Goal: Task Accomplishment & Management: Use online tool/utility

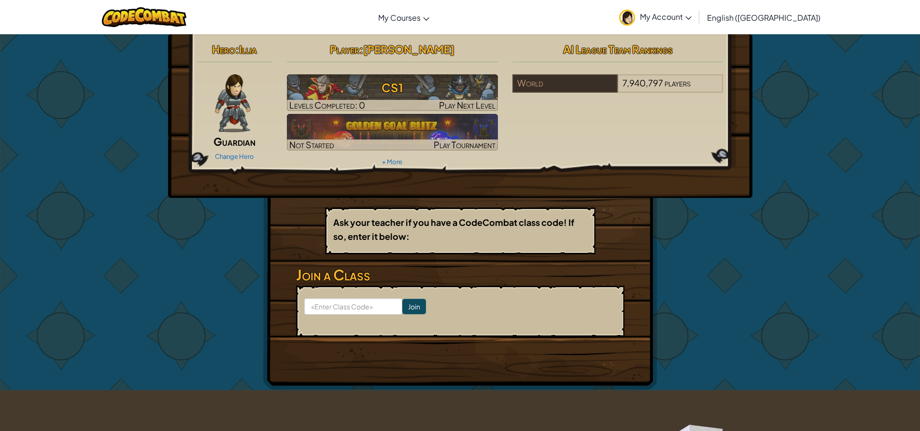
click at [242, 146] on span "Guardian" at bounding box center [235, 142] width 42 height 14
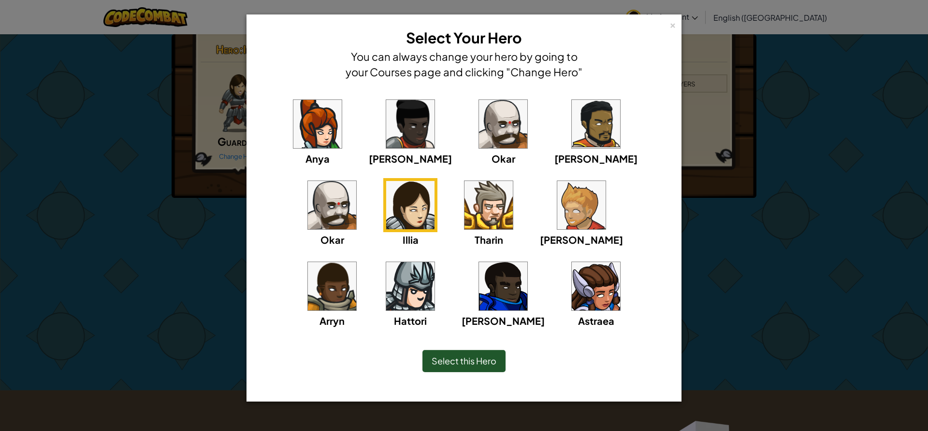
drag, startPoint x: 733, startPoint y: 178, endPoint x: 624, endPoint y: 53, distance: 166.4
click at [733, 170] on div "× Select Your Hero You can always change your hero by going to your Courses pag…" at bounding box center [464, 215] width 928 height 431
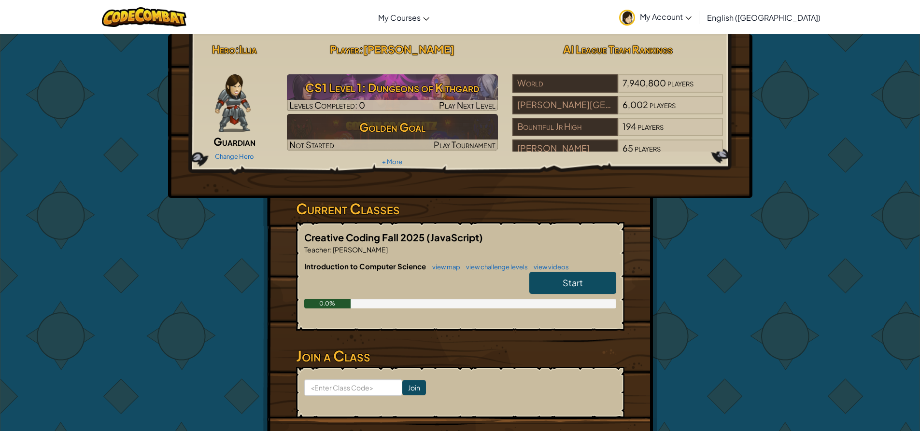
drag, startPoint x: 0, startPoint y: 400, endPoint x: 230, endPoint y: 348, distance: 236.2
click at [230, 348] on div "Hero : Illia Guardian Change Hero Player : [PERSON_NAME] CS1 Level 1: Dungeons …" at bounding box center [460, 252] width 565 height 437
click at [602, 281] on link "Start" at bounding box center [573, 283] width 87 height 22
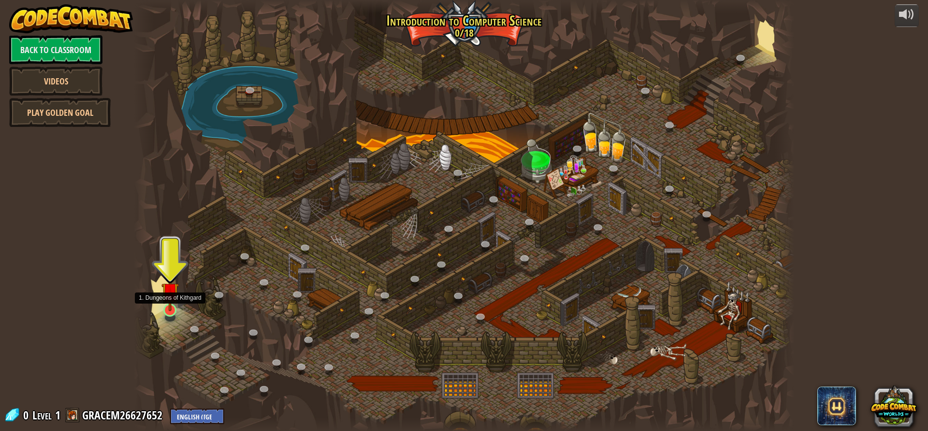
click at [169, 302] on img at bounding box center [169, 292] width 17 height 40
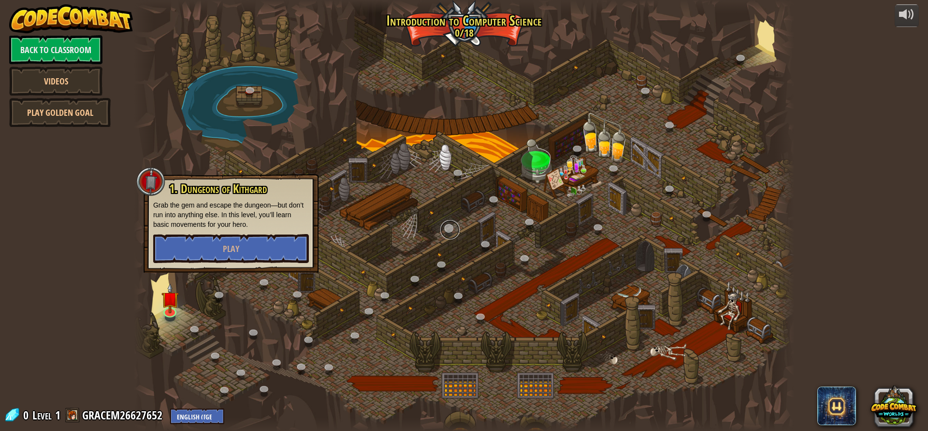
click at [449, 223] on link at bounding box center [449, 229] width 19 height 19
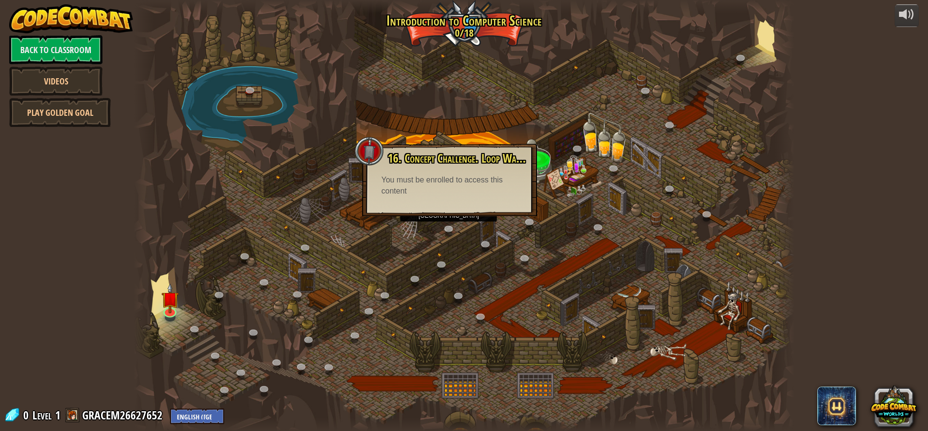
drag, startPoint x: 811, startPoint y: 242, endPoint x: 817, endPoint y: 242, distance: 5.8
click at [813, 242] on div "powered by Back to Classroom Videos Play Golden Goal 25. Kithgard Gates (Locked…" at bounding box center [464, 215] width 928 height 431
click at [740, 252] on div at bounding box center [464, 215] width 660 height 431
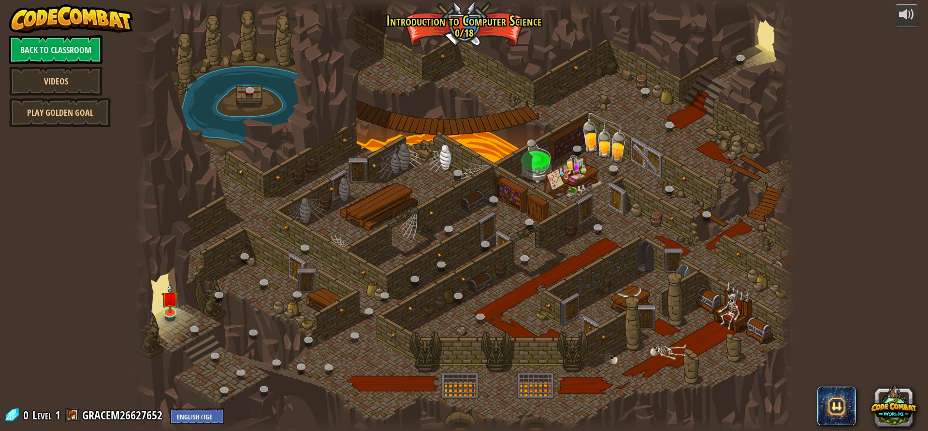
click at [630, 97] on div at bounding box center [464, 215] width 660 height 431
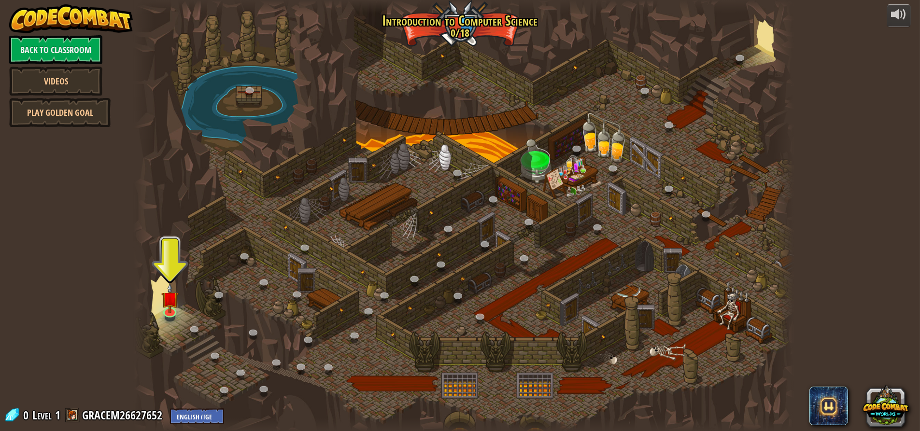
click at [601, 85] on div at bounding box center [464, 215] width 660 height 431
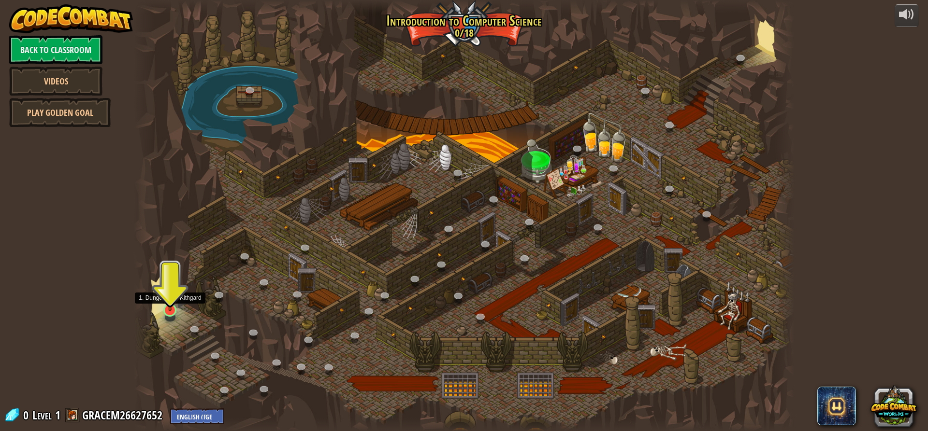
click at [173, 309] on img at bounding box center [169, 292] width 17 height 40
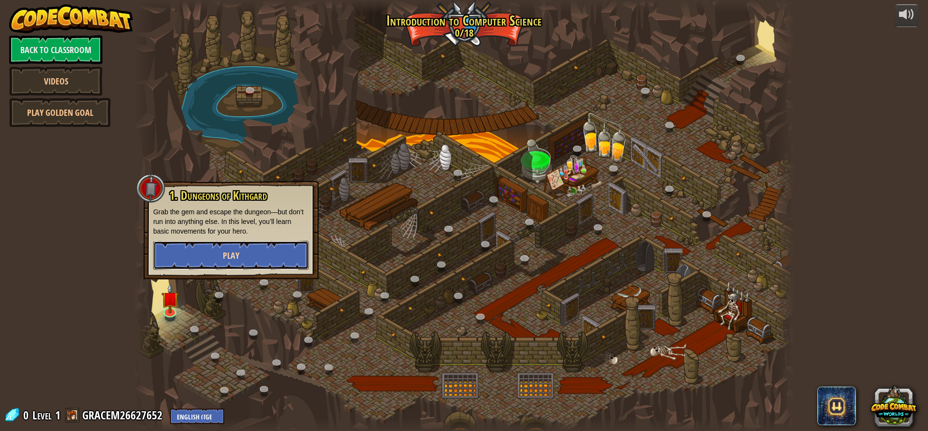
drag, startPoint x: 188, startPoint y: 259, endPoint x: 196, endPoint y: 254, distance: 9.4
click at [196, 254] on button "Play" at bounding box center [231, 255] width 156 height 29
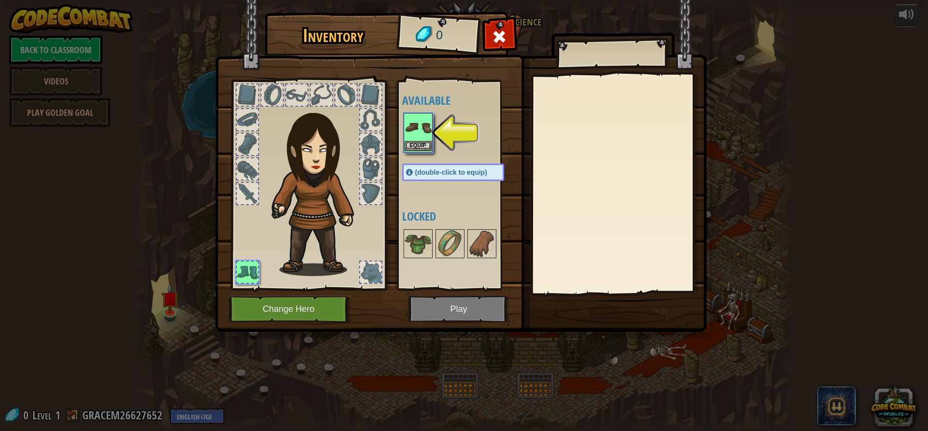
click at [418, 139] on img at bounding box center [417, 127] width 27 height 27
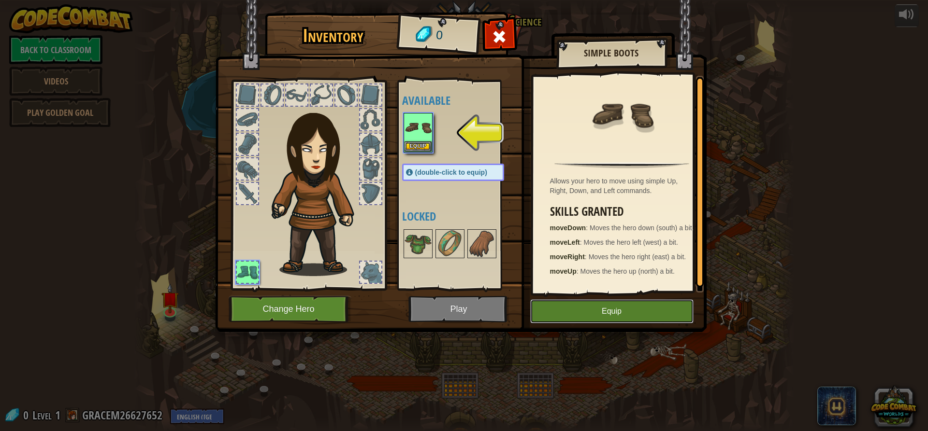
drag, startPoint x: 643, startPoint y: 307, endPoint x: 650, endPoint y: 303, distance: 8.9
click at [650, 303] on button "Equip" at bounding box center [611, 312] width 163 height 24
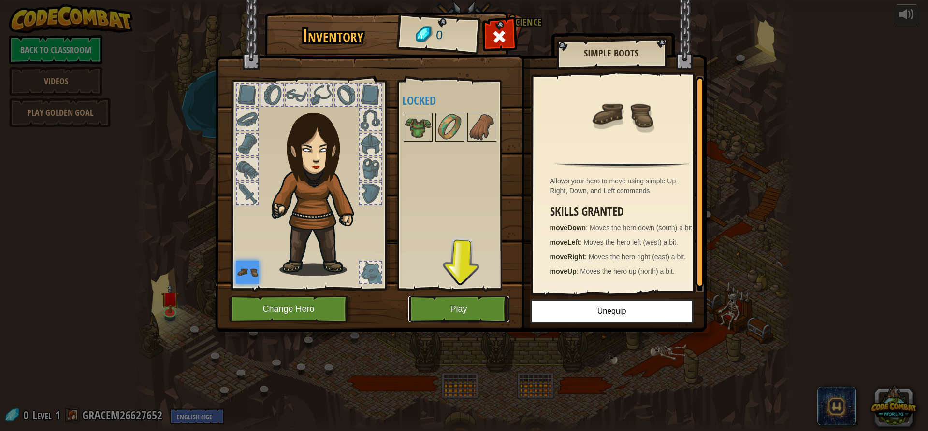
click at [467, 303] on button "Play" at bounding box center [458, 309] width 101 height 27
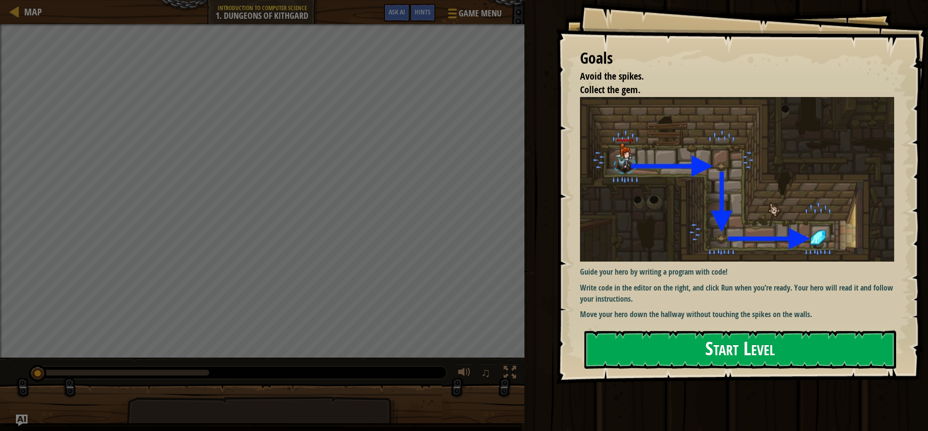
click at [795, 350] on button "Start Level" at bounding box center [740, 350] width 312 height 38
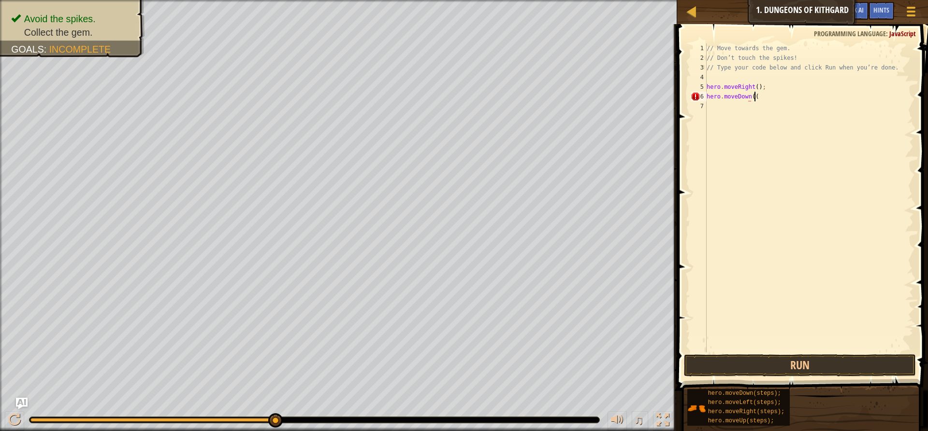
scroll to position [4, 3]
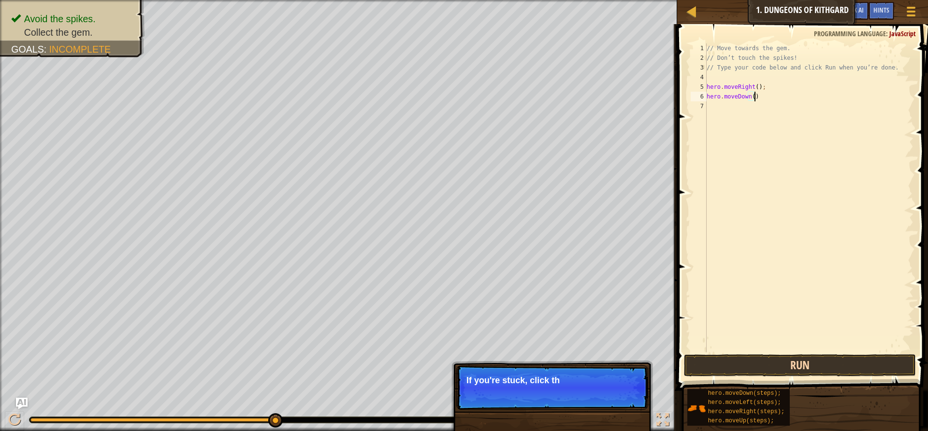
type textarea "hero.moveDown()"
click at [823, 360] on button "Run" at bounding box center [800, 366] width 232 height 22
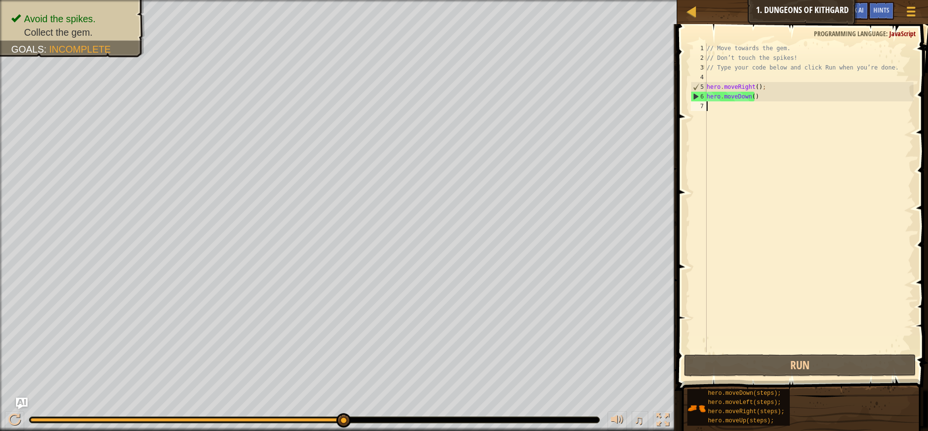
click at [729, 112] on div "// Move towards the gem. // Don’t touch the spikes! // Type your code below and…" at bounding box center [808, 207] width 209 height 329
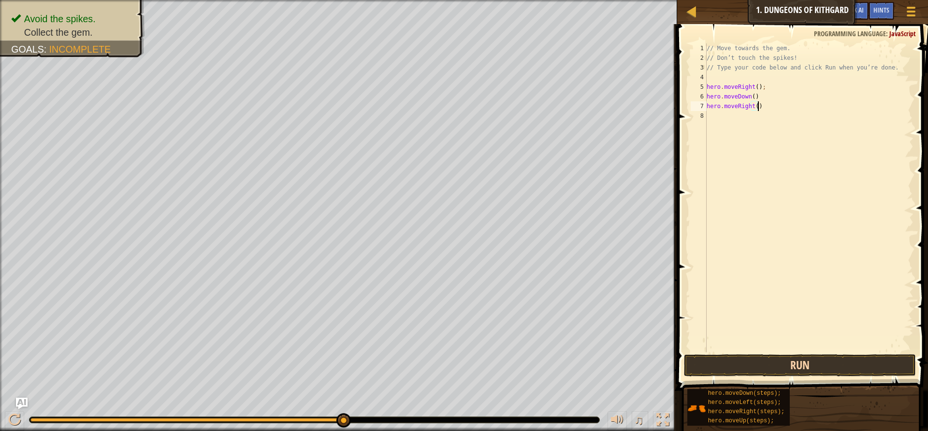
type textarea "hero.moveRight()"
click at [820, 363] on button "Run" at bounding box center [800, 366] width 232 height 22
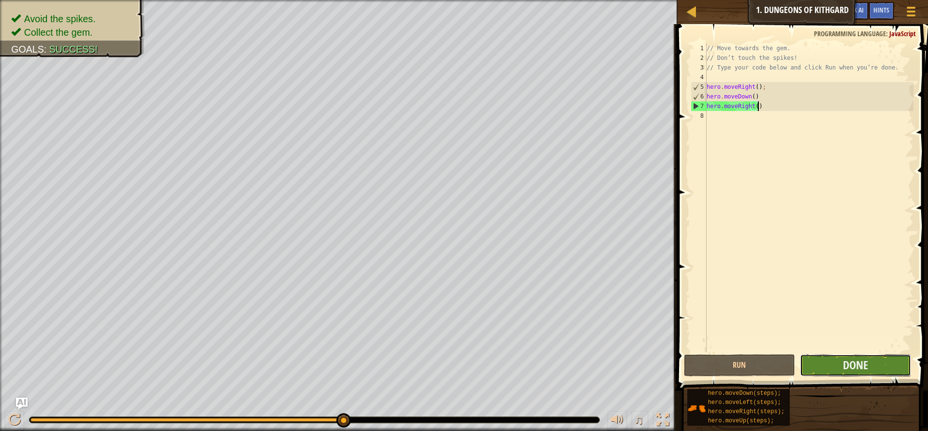
click at [817, 366] on button "Done" at bounding box center [855, 366] width 111 height 22
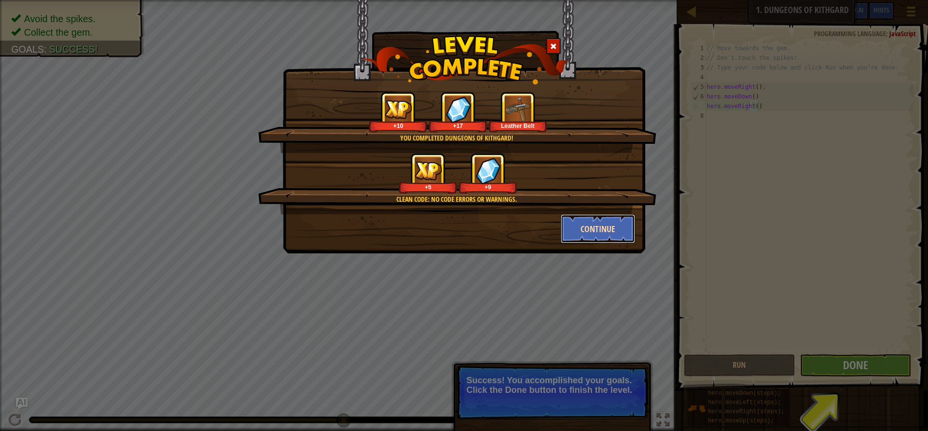
click at [608, 224] on button "Continue" at bounding box center [597, 229] width 75 height 29
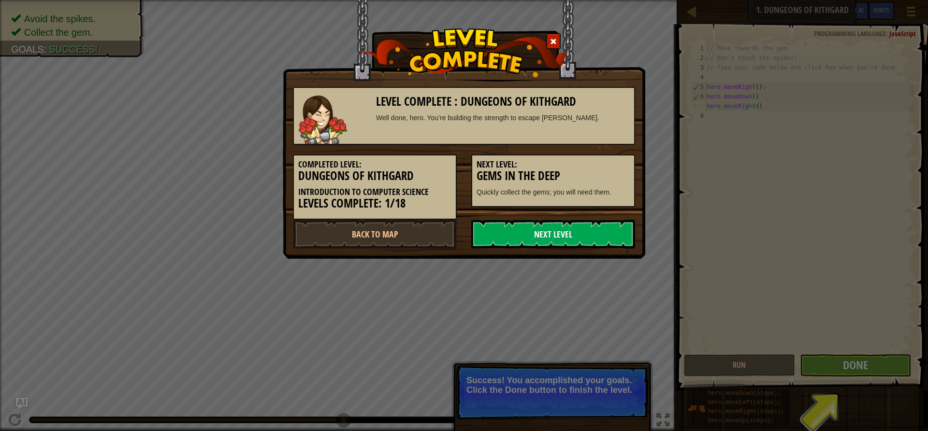
click at [599, 232] on link "Next Level" at bounding box center [553, 234] width 164 height 29
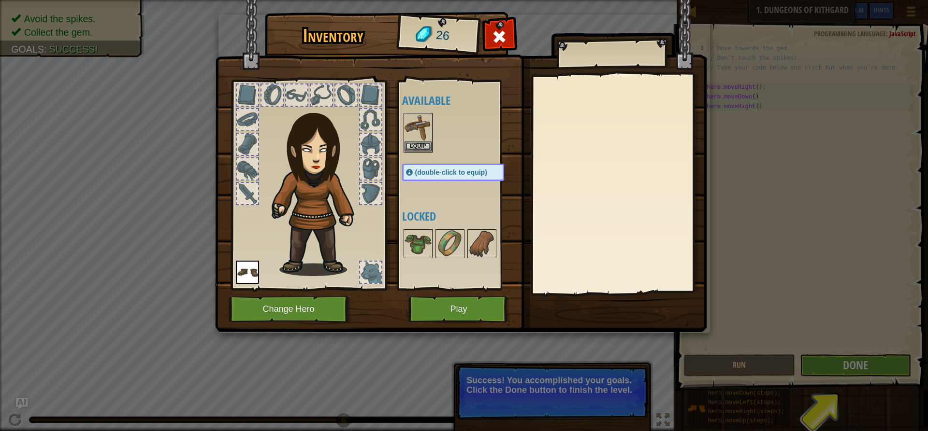
click at [860, 366] on div "Inventory 26 Available Equip Equip (double-click to equip) Locked Equip Unequip…" at bounding box center [464, 215] width 928 height 431
drag, startPoint x: 861, startPoint y: 365, endPoint x: 860, endPoint y: 371, distance: 5.5
click at [861, 369] on div "Inventory 26 Available Equip Equip (double-click to equip) Locked Equip Unequip…" at bounding box center [464, 215] width 928 height 431
click at [859, 366] on div "Inventory 26 Available Equip Equip (double-click to equip) Locked Equip Unequip…" at bounding box center [464, 215] width 928 height 431
click at [857, 365] on div "Inventory 26 Available Equip Equip (double-click to equip) Locked Equip Unequip…" at bounding box center [464, 215] width 928 height 431
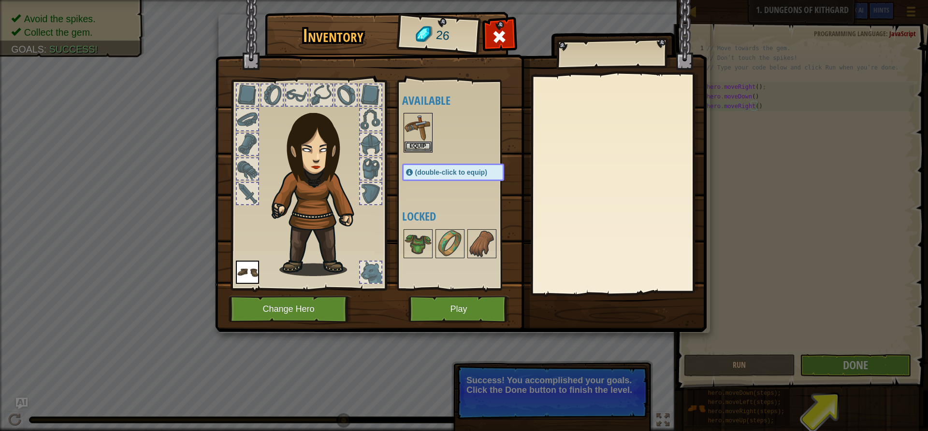
click at [857, 365] on div "Inventory 26 Available Equip Equip (double-click to equip) Locked Equip Unequip…" at bounding box center [464, 215] width 928 height 431
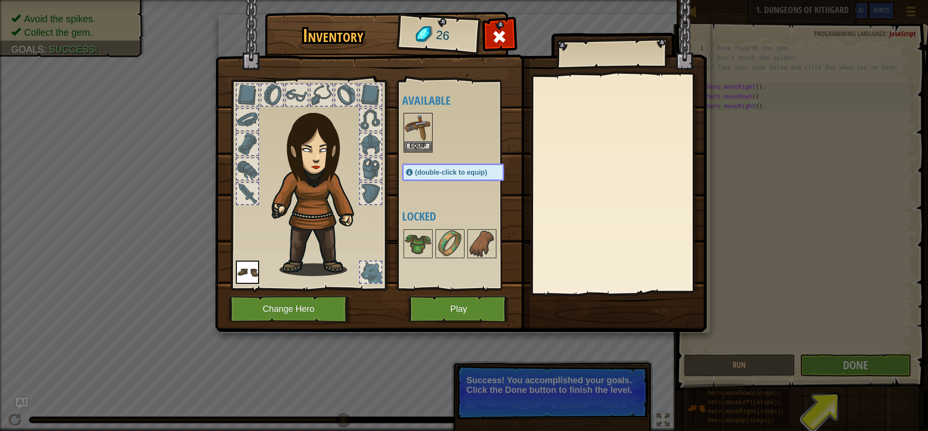
click at [857, 365] on div "Inventory 26 Available Equip Equip (double-click to equip) Locked Equip Unequip…" at bounding box center [464, 215] width 928 height 431
click at [422, 303] on button "Play" at bounding box center [458, 309] width 101 height 27
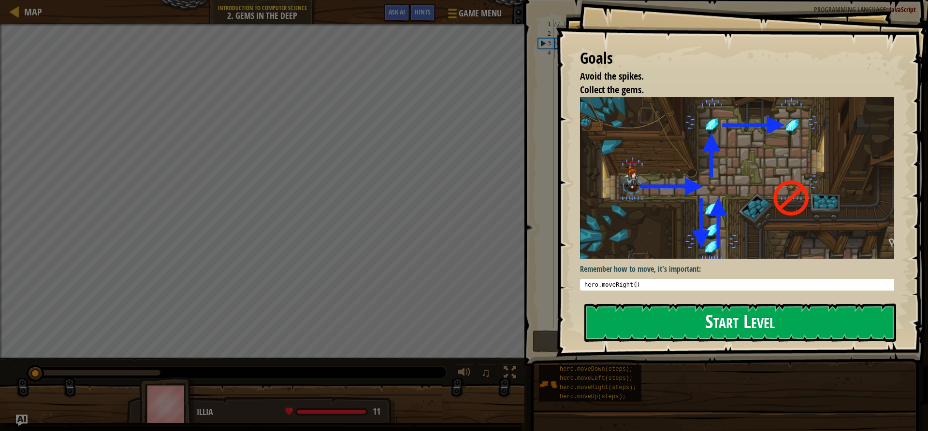
click at [616, 335] on button "Start Level" at bounding box center [740, 323] width 312 height 38
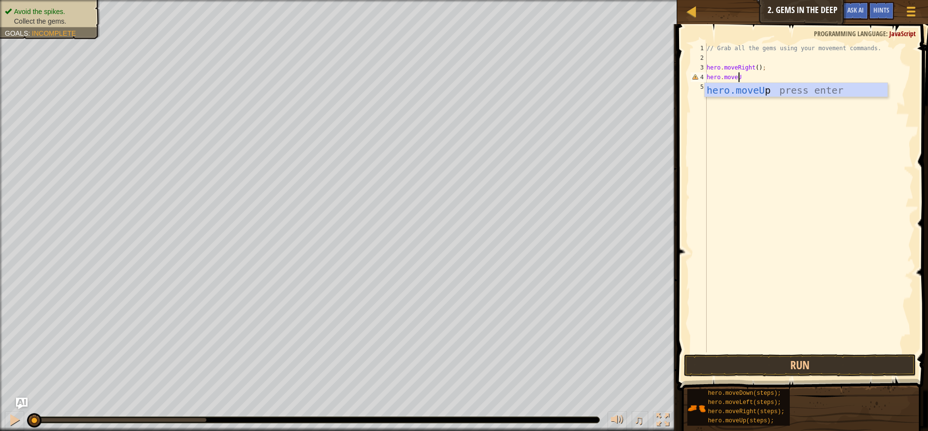
scroll to position [4, 2]
type textarea "hero.moveUp()"
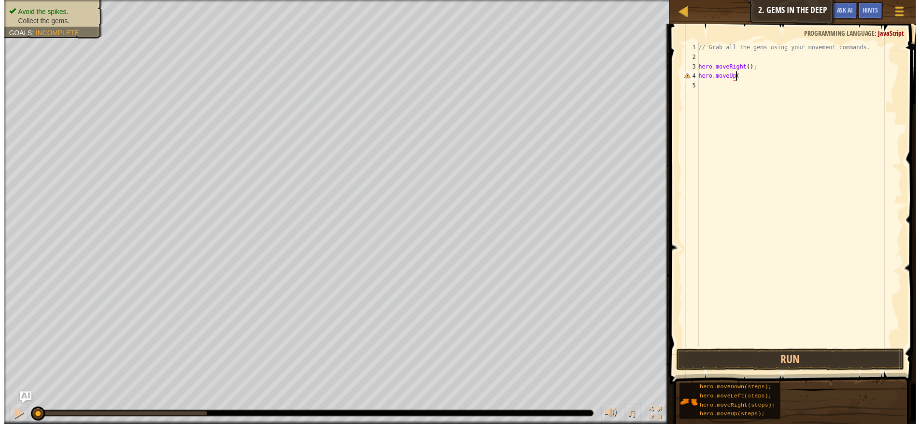
scroll to position [4, 3]
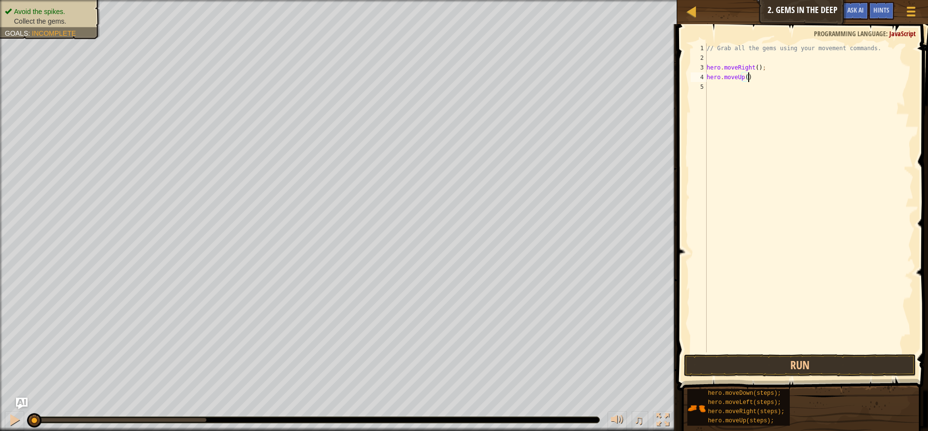
click at [751, 89] on div "// Grab all the gems using your movement commands. hero . moveRight ( ) ; hero …" at bounding box center [808, 207] width 209 height 329
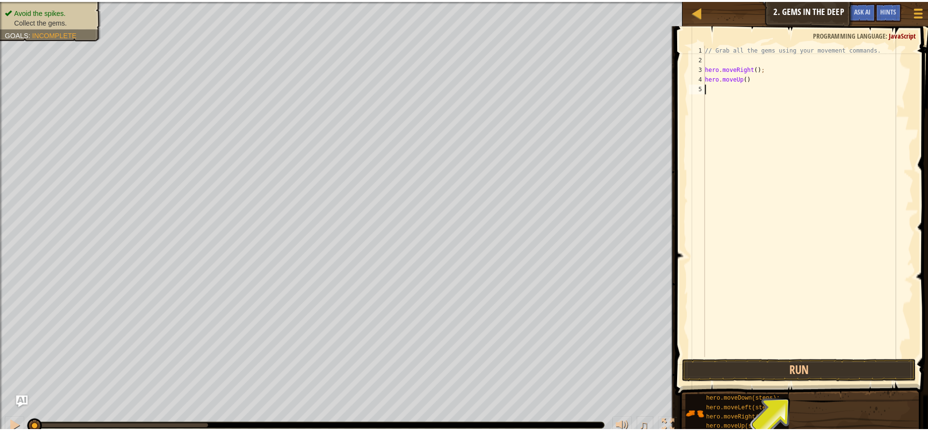
scroll to position [4, 0]
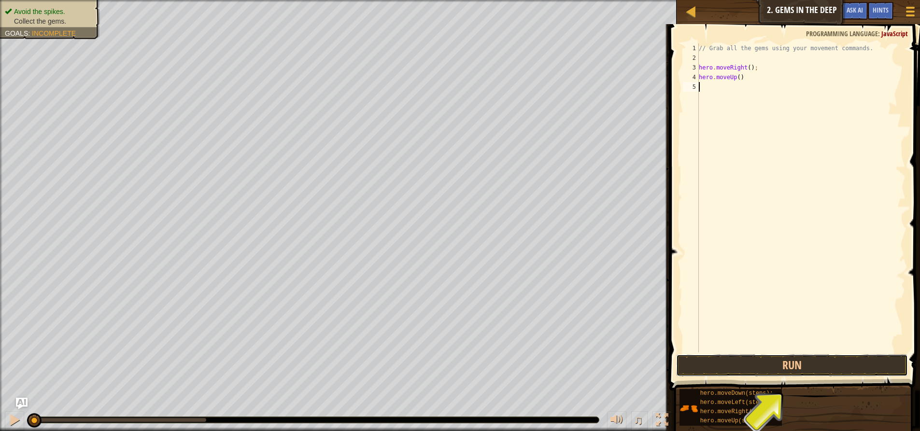
drag, startPoint x: 857, startPoint y: 367, endPoint x: 840, endPoint y: 340, distance: 31.5
click at [859, 357] on button "Run" at bounding box center [792, 366] width 232 height 22
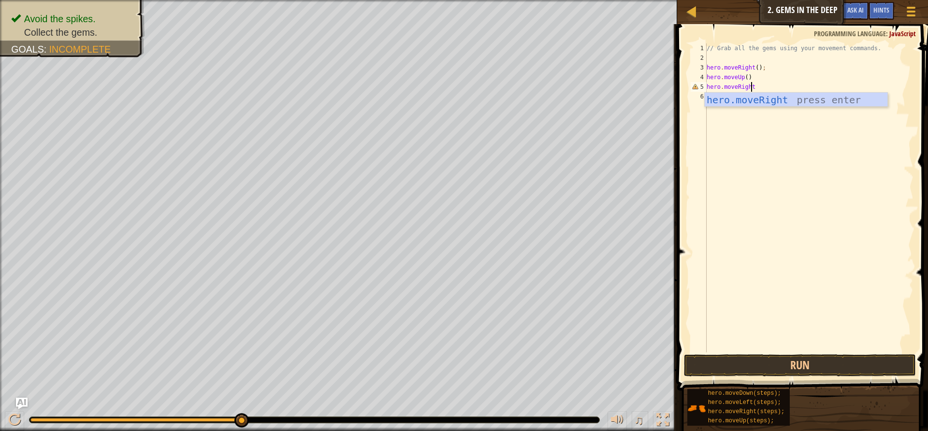
scroll to position [4, 3]
type textarea "hero.moveRight()"
drag, startPoint x: 810, startPoint y: 384, endPoint x: 803, endPoint y: 377, distance: 9.6
click at [808, 386] on div "Hints Videos hero.moveRight() 1 2 3 4 5 6 // Grab all the gems using your movem…" at bounding box center [801, 225] width 254 height 402
drag, startPoint x: 800, startPoint y: 368, endPoint x: 786, endPoint y: 367, distance: 14.0
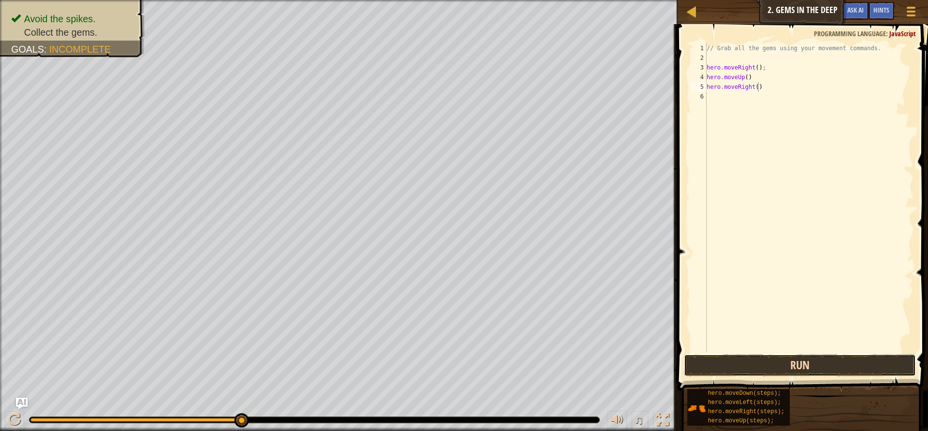
click at [800, 367] on button "Run" at bounding box center [800, 366] width 232 height 22
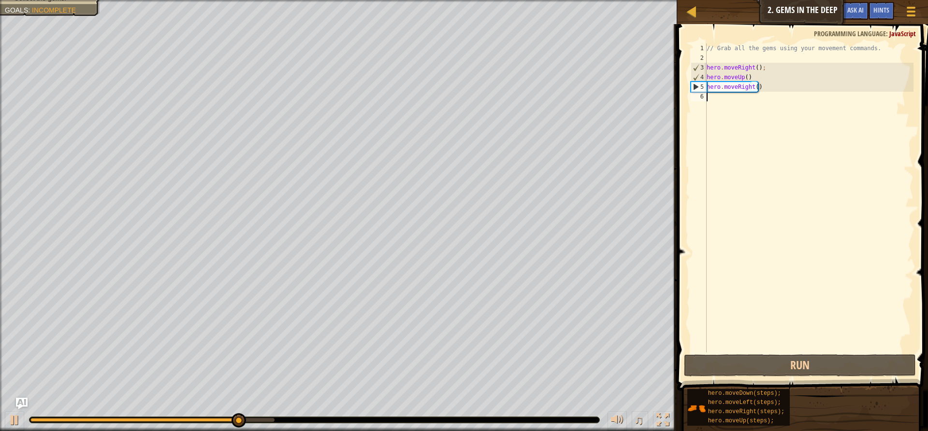
click at [725, 103] on div "// Grab all the gems using your movement commands. hero . moveRight ( ) ; hero …" at bounding box center [808, 207] width 209 height 329
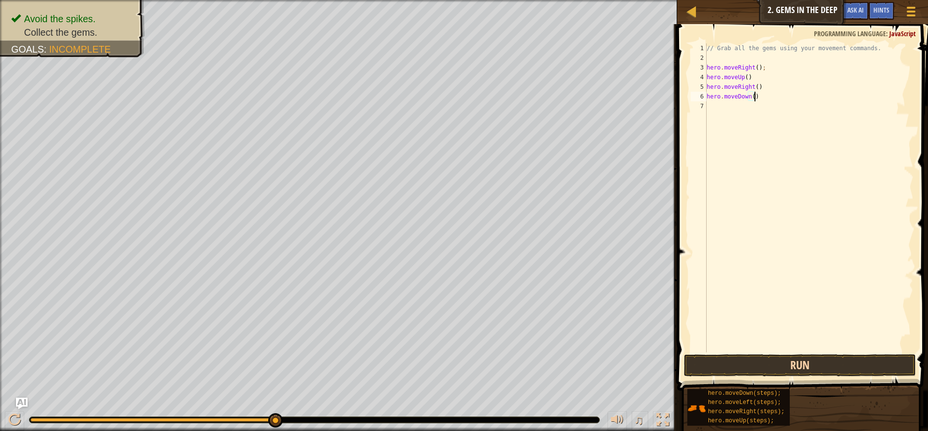
type textarea "hero.moveDown()"
click at [794, 373] on button "Run" at bounding box center [800, 366] width 232 height 22
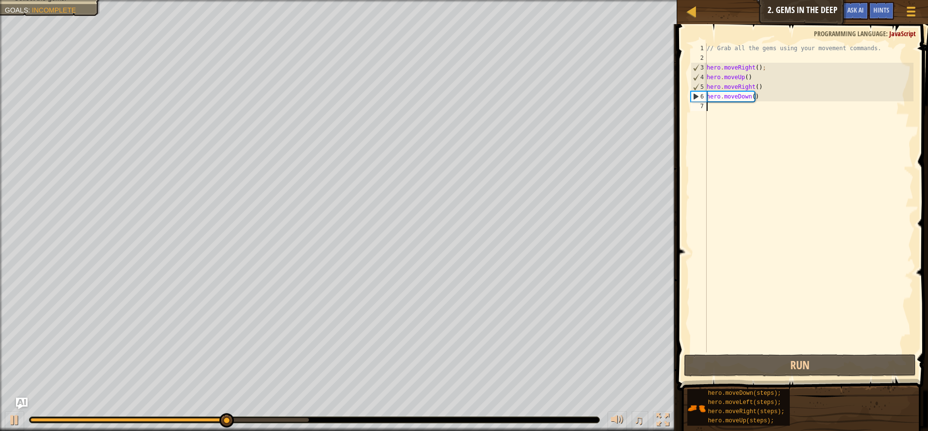
click at [719, 113] on div "// Grab all the gems using your movement commands. hero . moveRight ( ) ; hero …" at bounding box center [808, 207] width 209 height 329
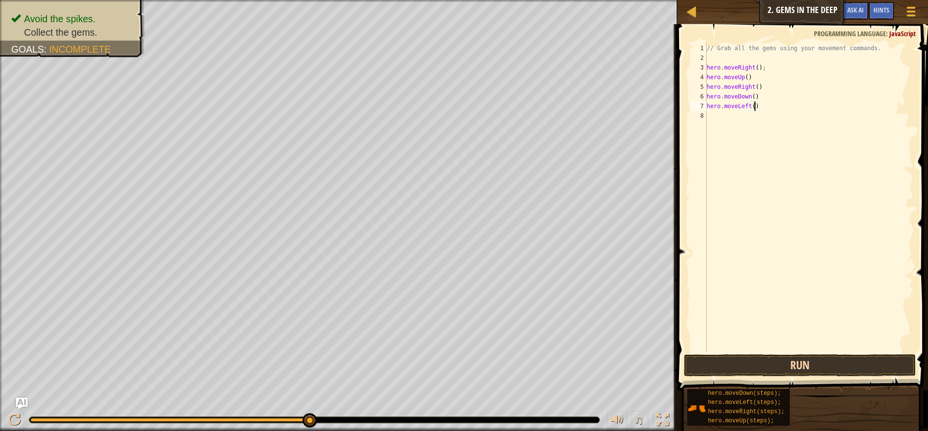
type textarea "hero.moveLeft()"
click at [826, 367] on button "Run" at bounding box center [800, 366] width 232 height 22
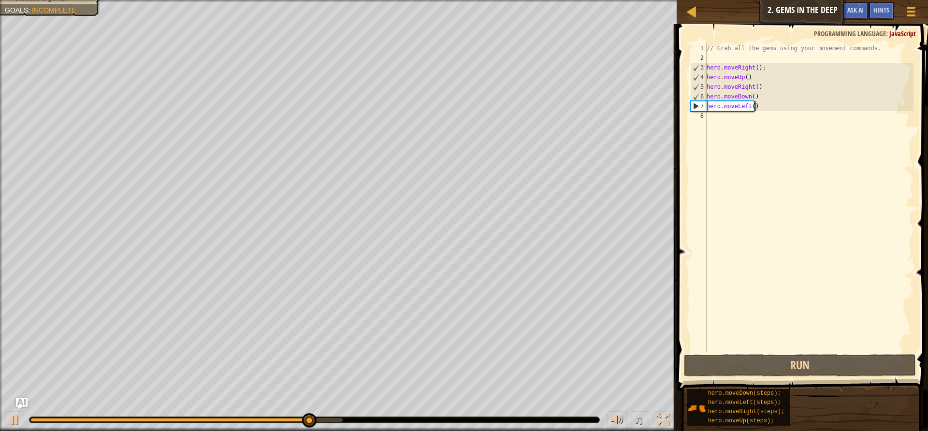
click at [732, 121] on div "// Grab all the gems using your movement commands. hero . moveRight ( ) ; hero …" at bounding box center [808, 207] width 209 height 329
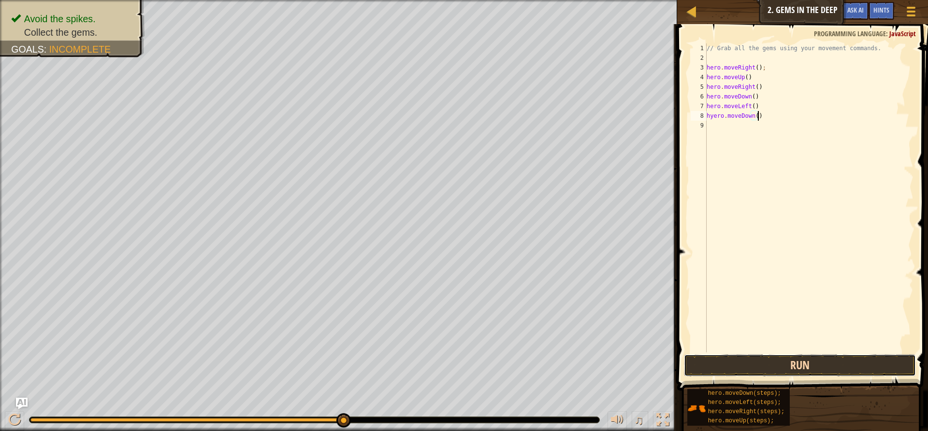
click at [817, 366] on button "Run" at bounding box center [800, 366] width 232 height 22
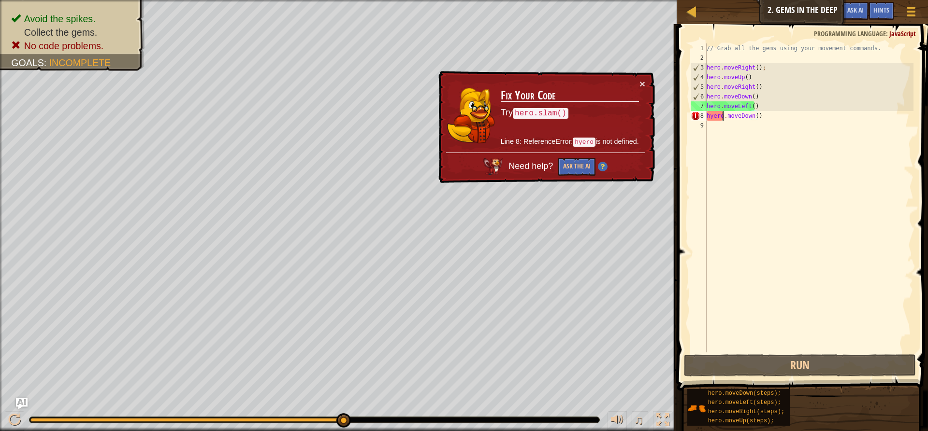
click at [722, 118] on div "// Grab all the gems using your movement commands. hero . moveRight ( ) ; hero …" at bounding box center [808, 207] width 209 height 329
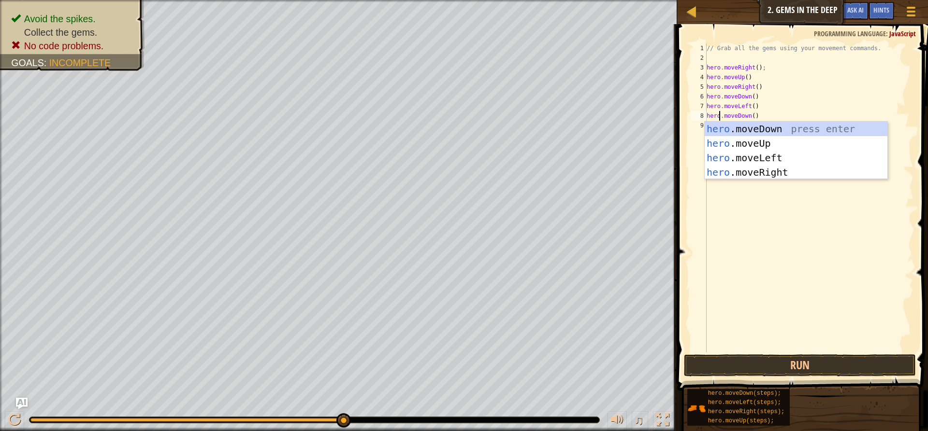
scroll to position [4, 1]
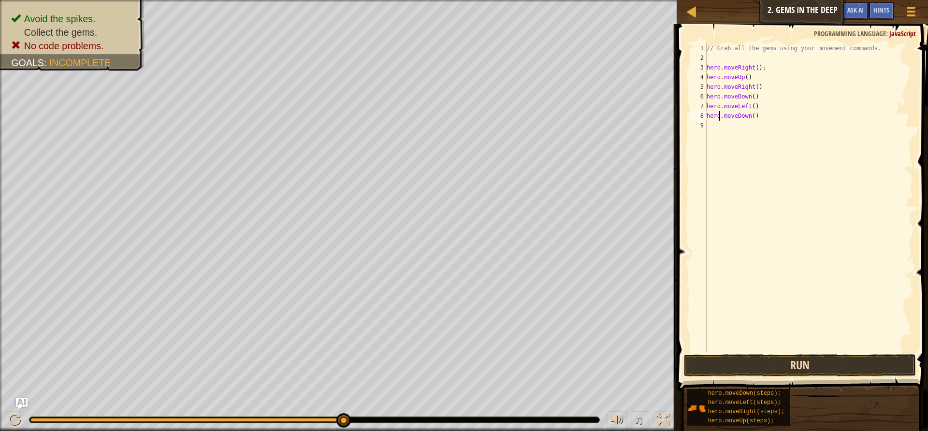
type textarea "hero.moveDown()"
drag, startPoint x: 813, startPoint y: 369, endPoint x: 815, endPoint y: 349, distance: 19.9
click at [815, 349] on div "hero.moveDown() 1 2 3 4 5 6 7 8 9 // Grab all the gems using your movement comm…" at bounding box center [801, 226] width 254 height 395
drag, startPoint x: 816, startPoint y: 365, endPoint x: 822, endPoint y: 357, distance: 11.0
click at [819, 358] on button "Run" at bounding box center [800, 366] width 232 height 22
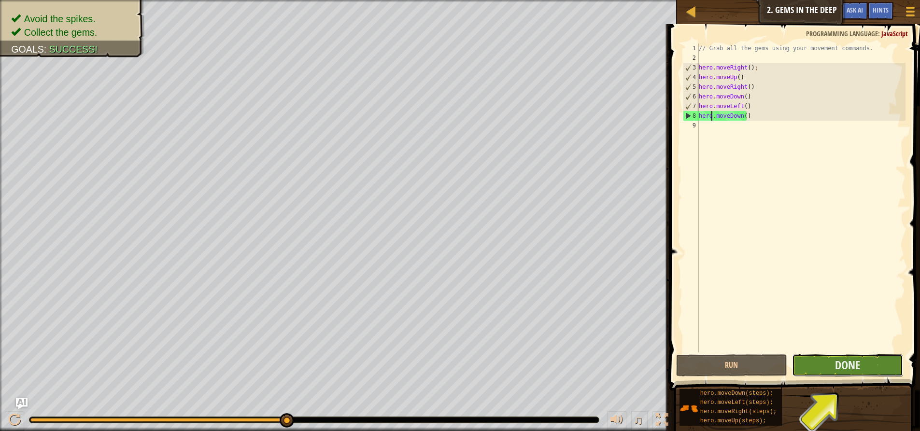
click at [867, 364] on button "Done" at bounding box center [847, 366] width 111 height 22
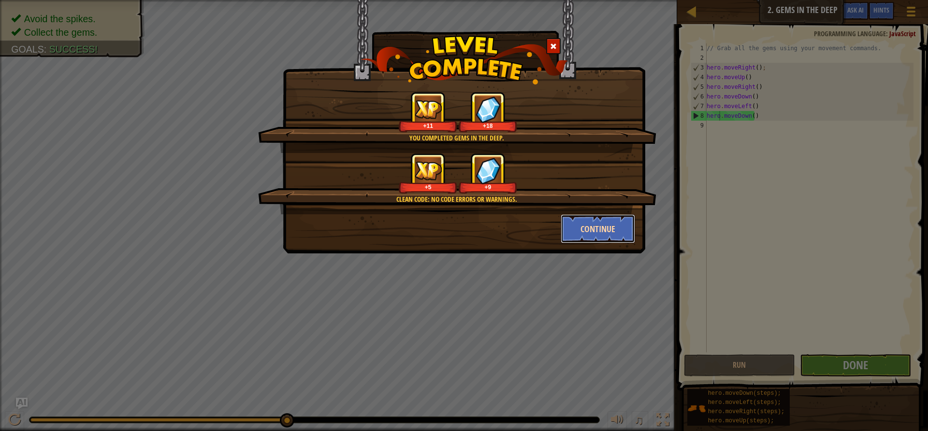
click at [608, 229] on button "Continue" at bounding box center [597, 229] width 75 height 29
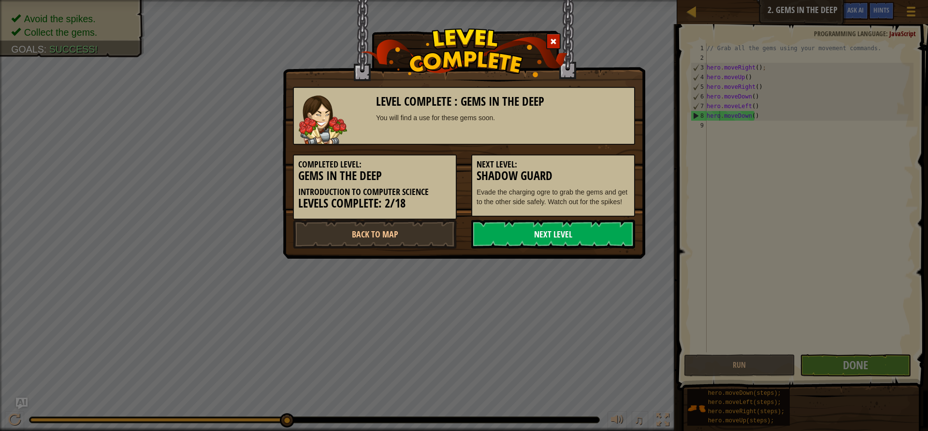
click at [584, 226] on link "Next Level" at bounding box center [553, 234] width 164 height 29
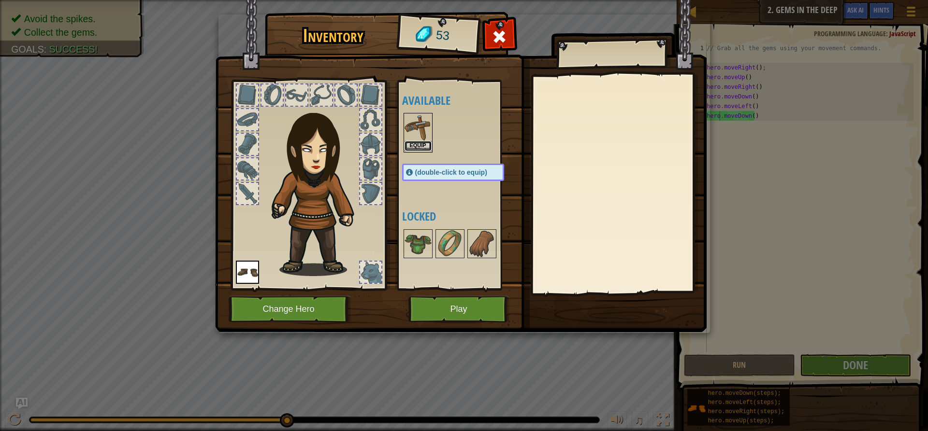
click at [418, 146] on button "Equip" at bounding box center [417, 146] width 27 height 10
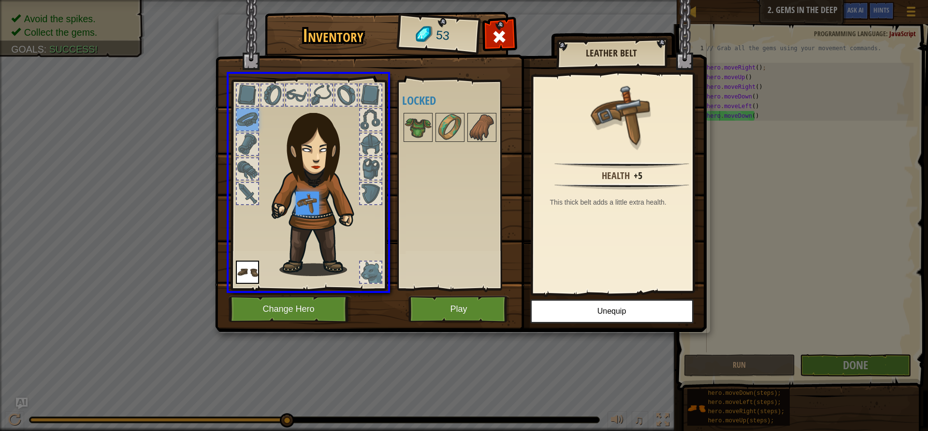
drag, startPoint x: 243, startPoint y: 115, endPoint x: 335, endPoint y: 222, distance: 141.1
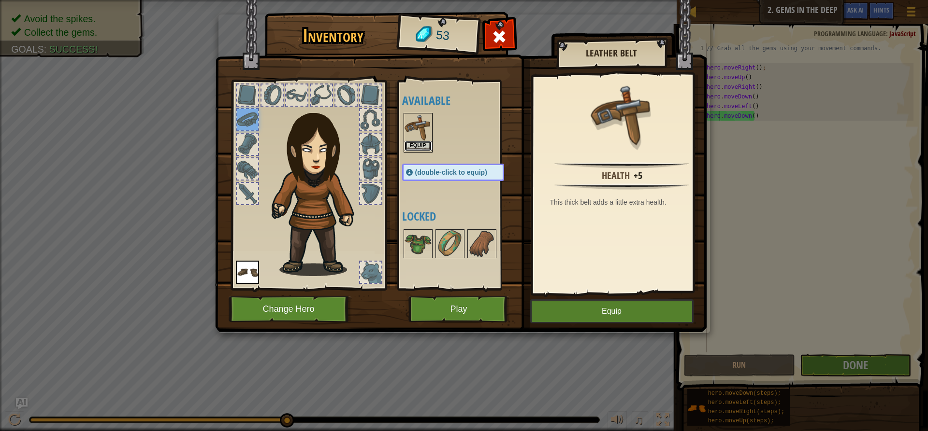
click at [426, 146] on button "Equip" at bounding box center [417, 146] width 27 height 10
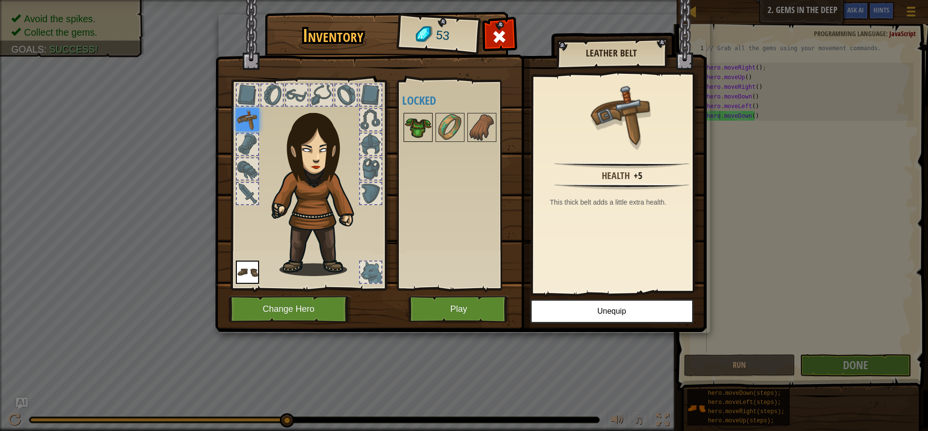
click at [424, 129] on img at bounding box center [417, 127] width 27 height 27
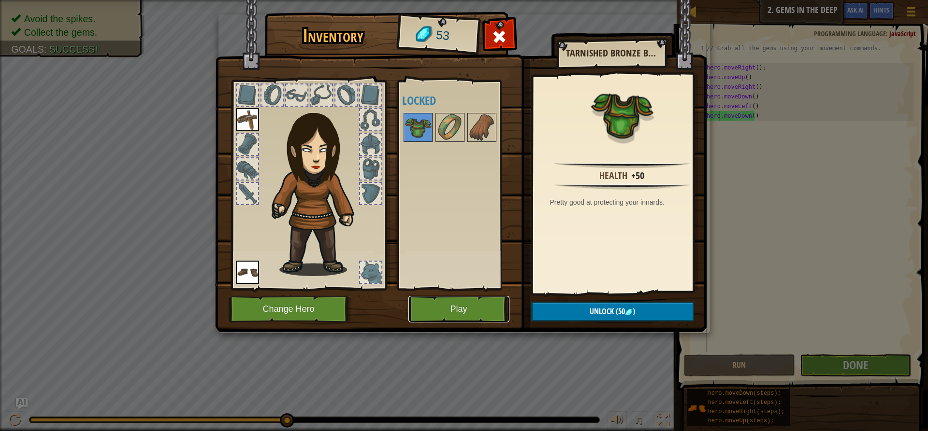
click at [483, 310] on button "Play" at bounding box center [458, 309] width 101 height 27
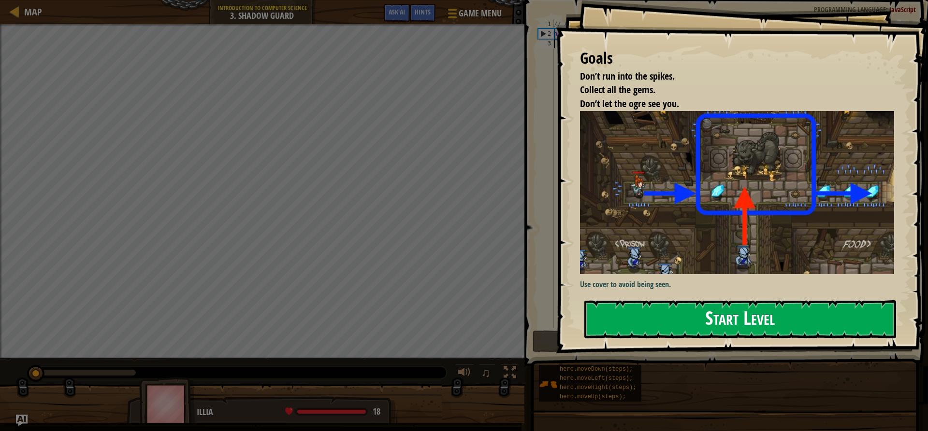
click at [703, 321] on button "Start Level" at bounding box center [740, 320] width 312 height 38
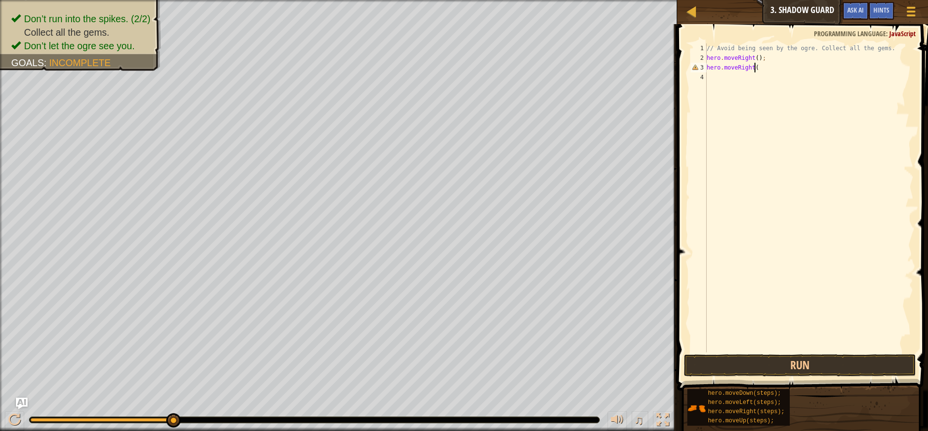
scroll to position [4, 3]
click at [793, 371] on button "Run" at bounding box center [800, 366] width 232 height 22
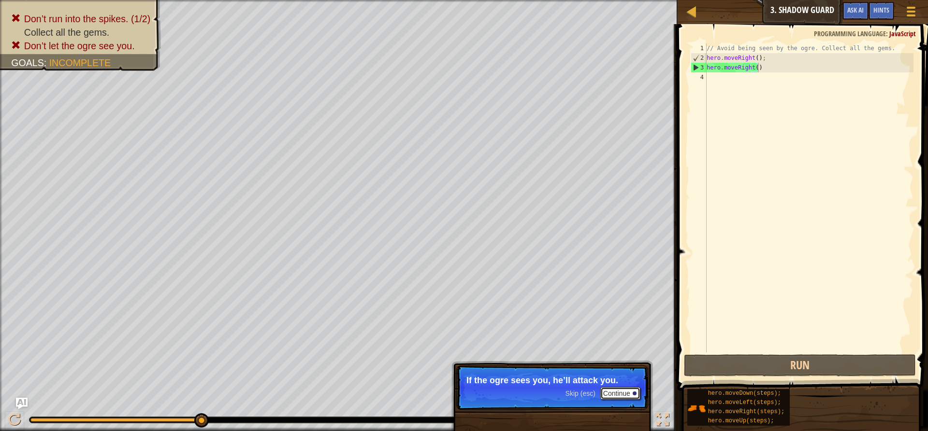
click at [616, 390] on button "Continue" at bounding box center [620, 393] width 40 height 13
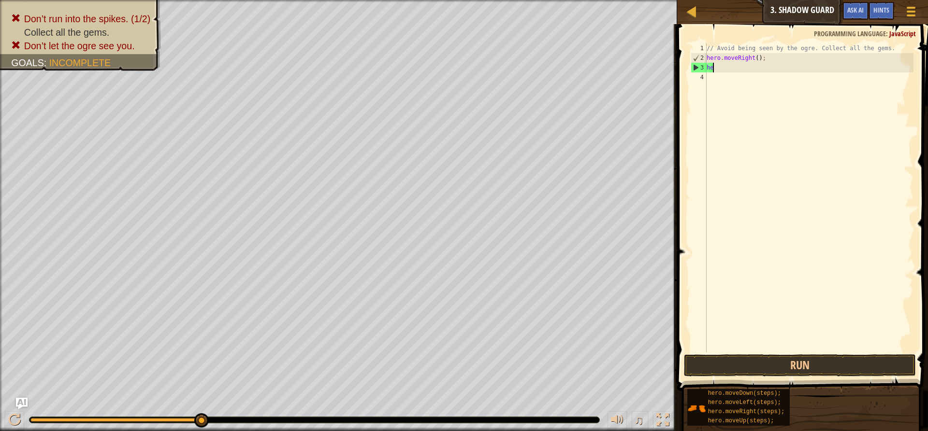
scroll to position [4, 0]
type textarea "h"
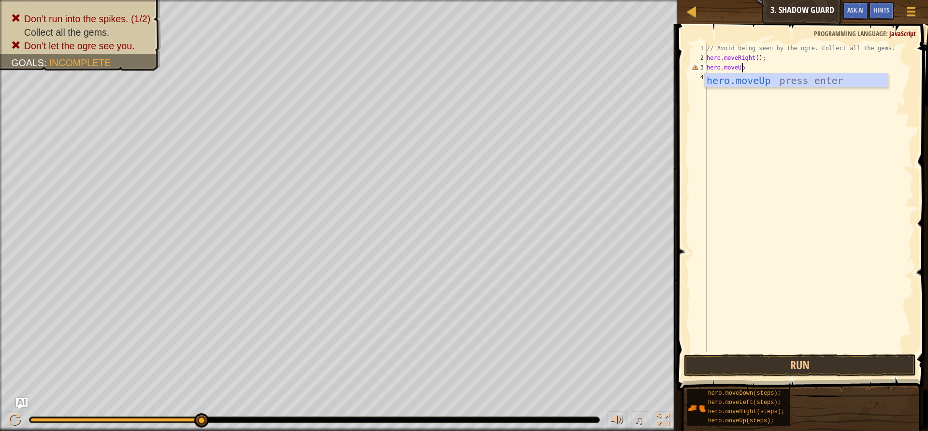
scroll to position [4, 3]
type textarea "hero.moveUp()"
click at [806, 364] on button "Run" at bounding box center [800, 366] width 232 height 22
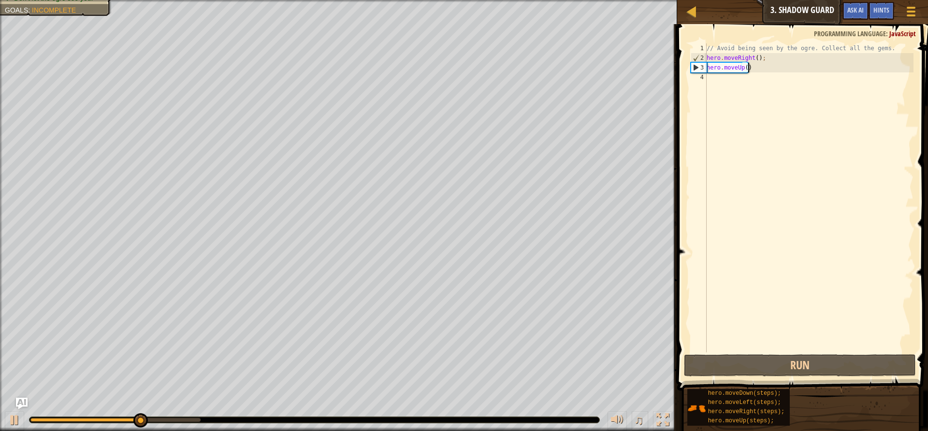
click at [732, 89] on div "// Avoid being seen by the ogre. Collect all the gems. hero . moveRight ( ) ; h…" at bounding box center [808, 207] width 209 height 329
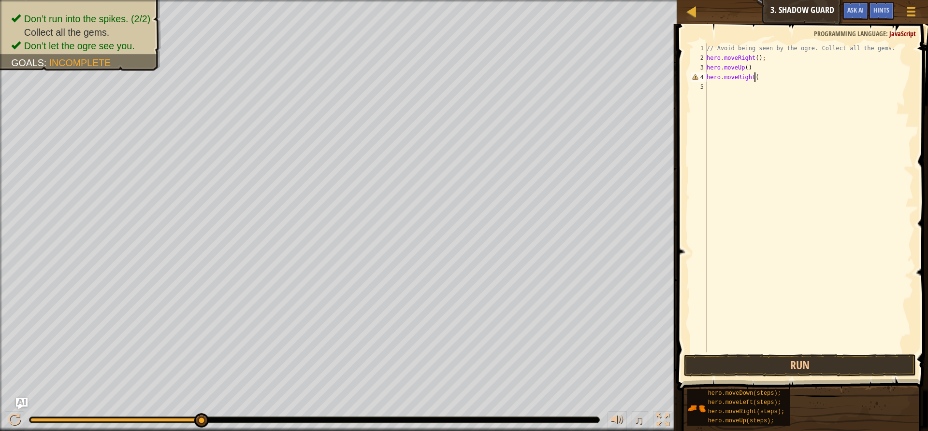
type textarea "hero.moveRight()"
type textarea "hero.moveDown()"
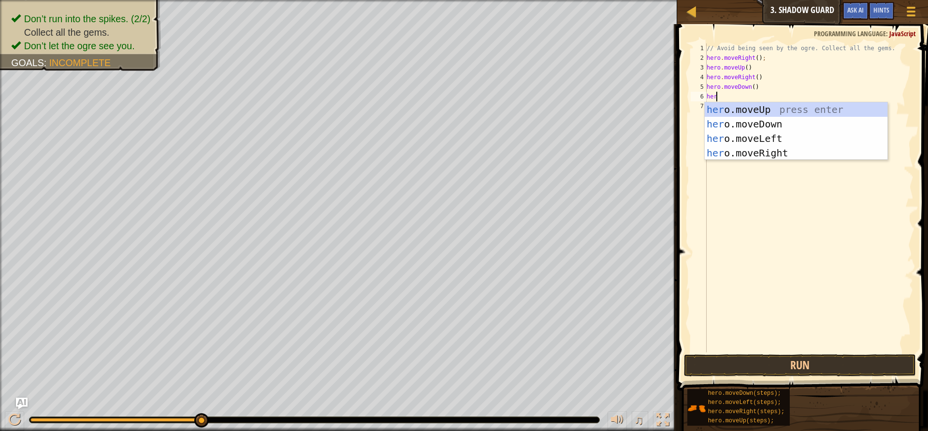
type textarea "hero"
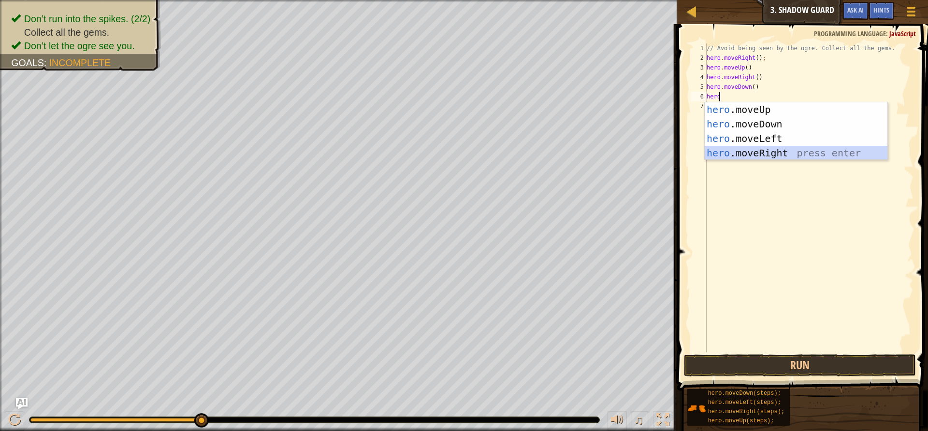
drag, startPoint x: 748, startPoint y: 157, endPoint x: 742, endPoint y: 147, distance: 11.7
click at [747, 157] on div "hero .moveUp press enter hero .moveDown press enter hero .moveLeft press enter …" at bounding box center [795, 145] width 183 height 87
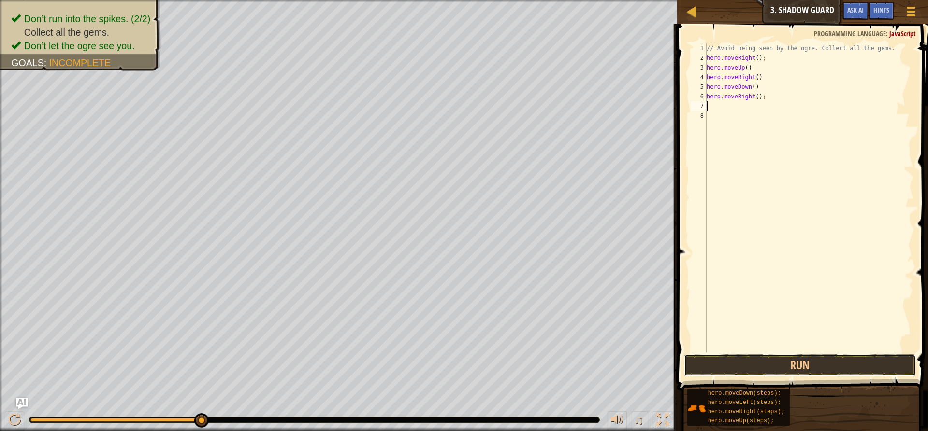
drag, startPoint x: 827, startPoint y: 360, endPoint x: 837, endPoint y: 342, distance: 21.2
click at [833, 353] on div "1 2 3 4 5 6 7 8 // Avoid being seen by the ogre. Collect all the gems. hero . m…" at bounding box center [801, 226] width 254 height 395
click at [835, 359] on button "Run" at bounding box center [800, 366] width 232 height 22
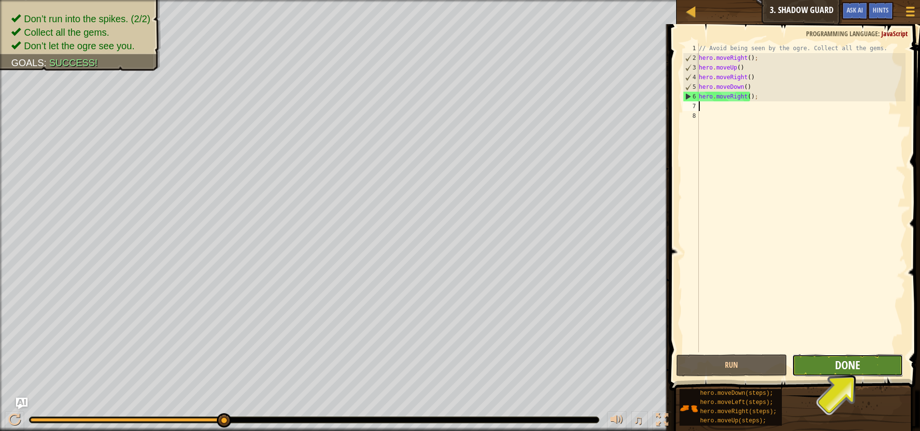
click at [855, 366] on span "Done" at bounding box center [847, 365] width 25 height 15
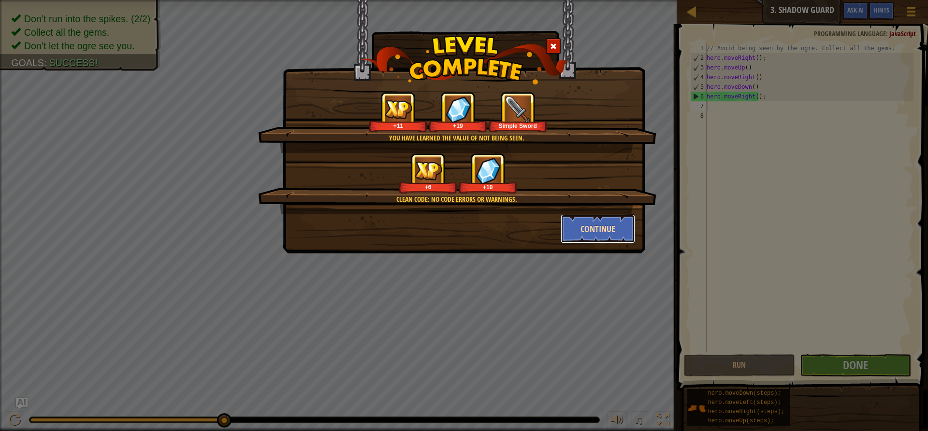
click at [607, 230] on button "Continue" at bounding box center [597, 229] width 75 height 29
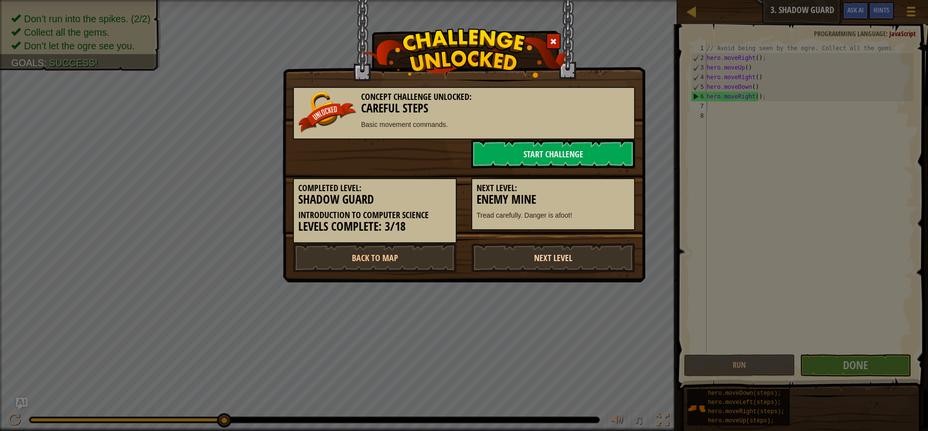
click at [532, 266] on link "Next Level" at bounding box center [553, 258] width 164 height 29
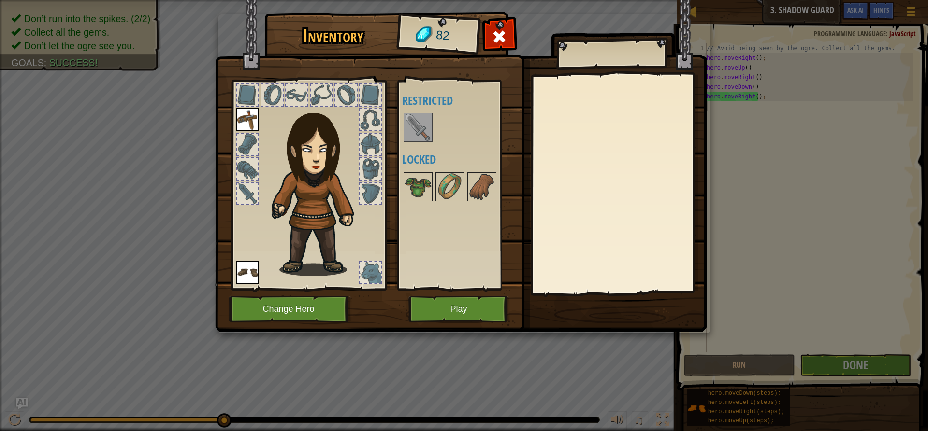
click at [424, 136] on img at bounding box center [417, 127] width 27 height 27
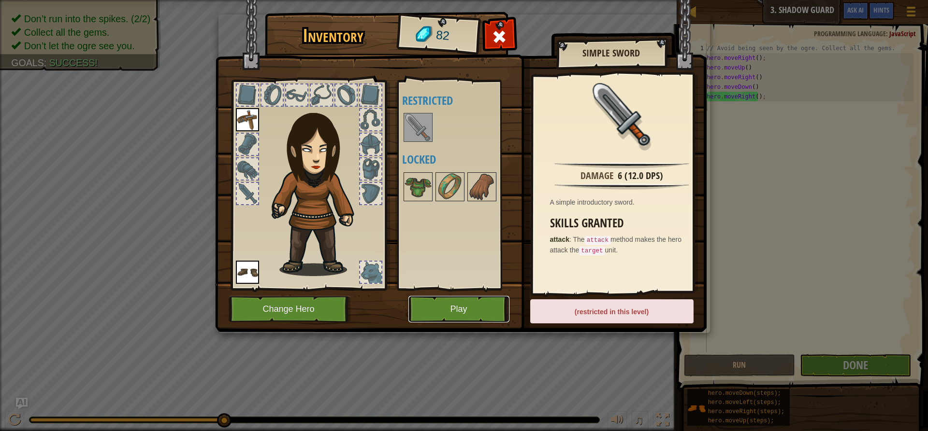
click at [453, 313] on button "Play" at bounding box center [458, 309] width 101 height 27
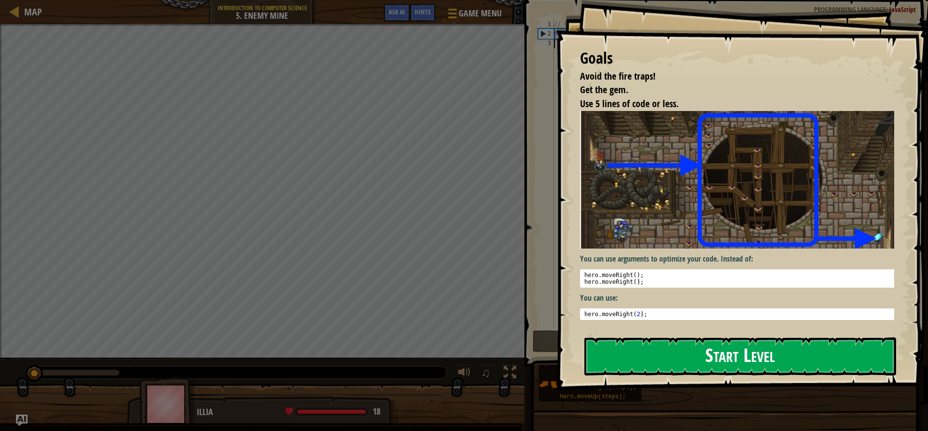
click at [764, 362] on button "Start Level" at bounding box center [740, 357] width 312 height 38
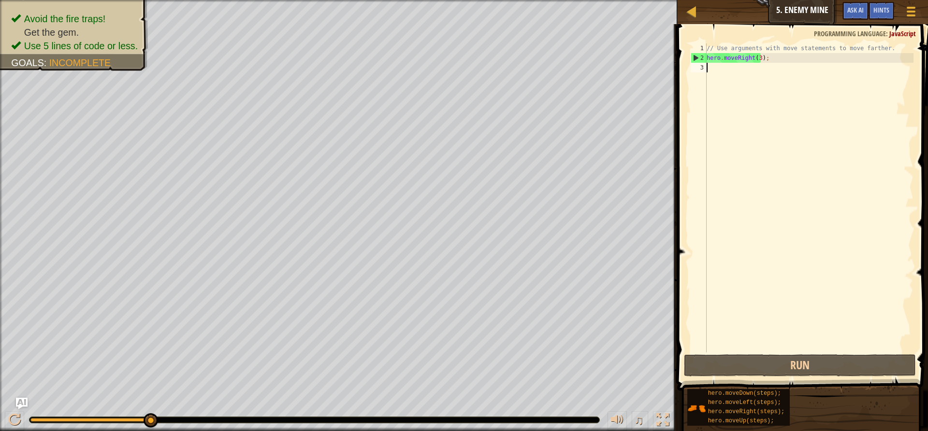
click at [776, 49] on div "// Use arguments with move statements to move farther. hero . moveRight ( 3 ) ;" at bounding box center [808, 207] width 209 height 329
type textarea "// Use arguments with move statements to move farther."
click at [776, 49] on div "// Use arguments with move statements to move farther. hero . moveRight ( 3 ) ;" at bounding box center [808, 207] width 209 height 329
click at [732, 70] on div "// Use arguments with move statements to move farther. hero . moveRight ( 3 ) ;" at bounding box center [808, 207] width 209 height 329
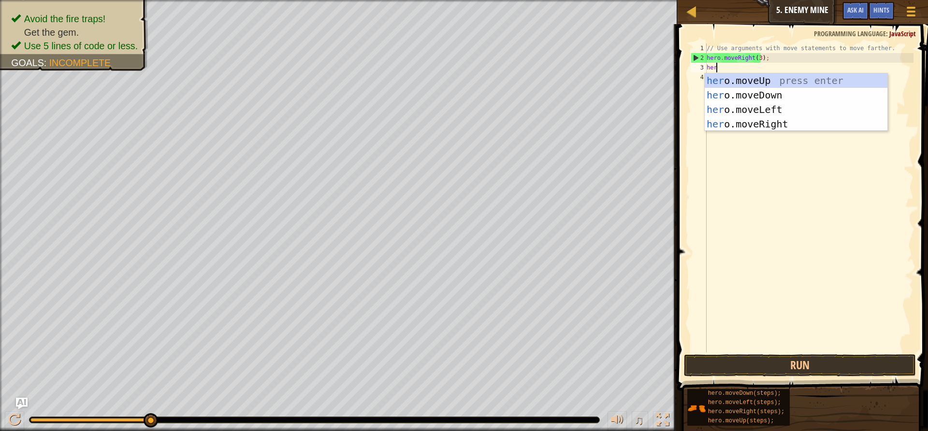
type textarea "hero"
click at [757, 82] on div "hero .moveUp press enter hero .moveDown press enter hero .moveLeft press enter …" at bounding box center [795, 116] width 183 height 87
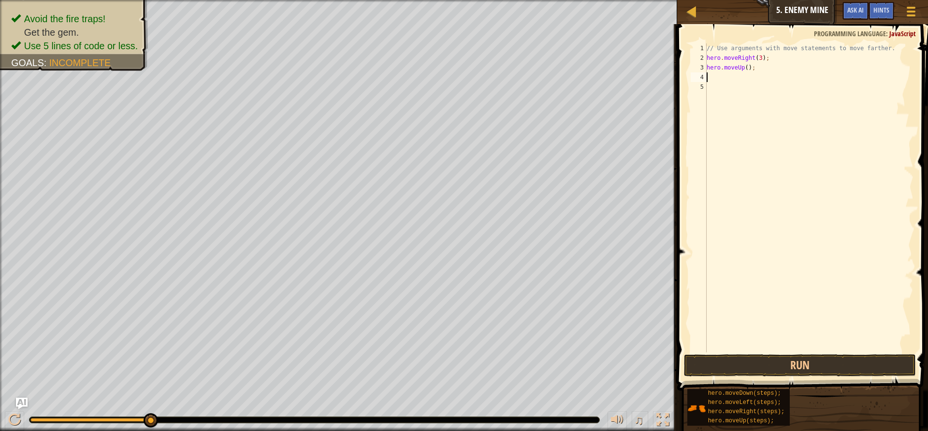
scroll to position [4, 0]
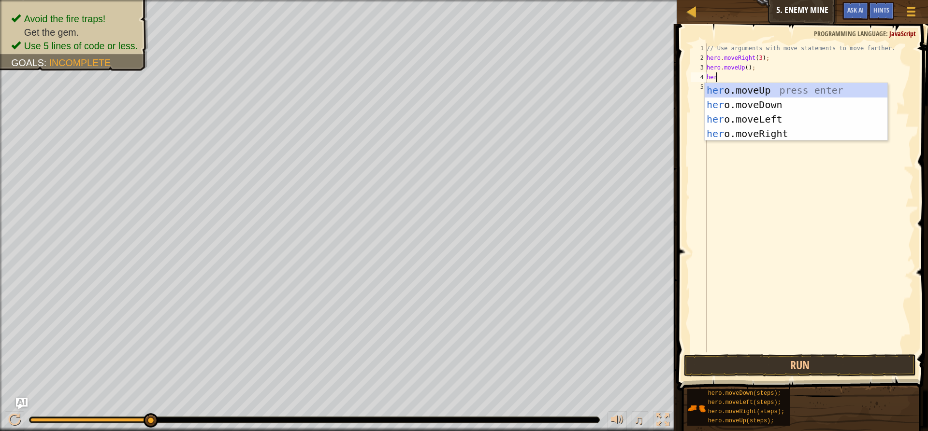
type textarea "hero"
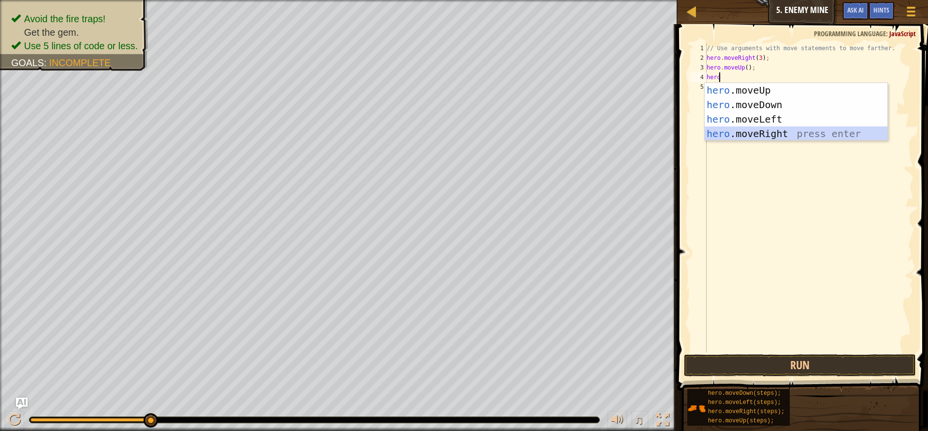
click at [753, 132] on div "hero .moveUp press enter hero .moveDown press enter hero .moveLeft press enter …" at bounding box center [795, 126] width 183 height 87
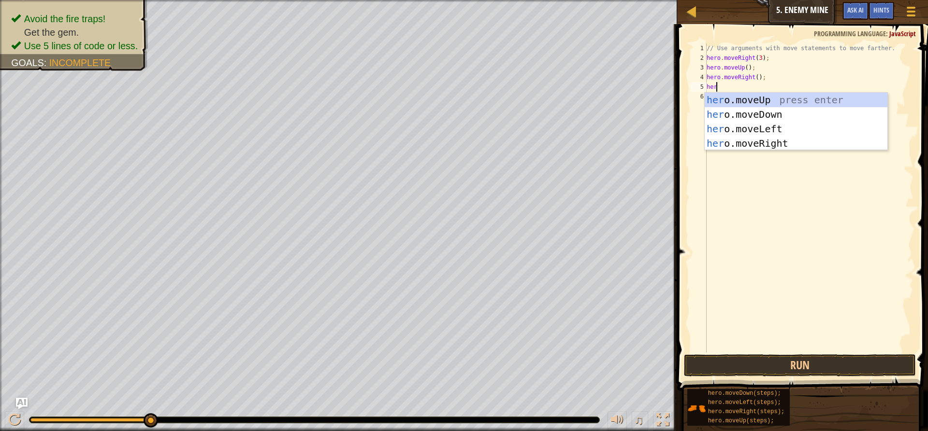
type textarea "hero"
click at [755, 106] on div "hero .moveUp press enter hero .moveDown press enter hero .moveLeft press enter …" at bounding box center [795, 136] width 183 height 87
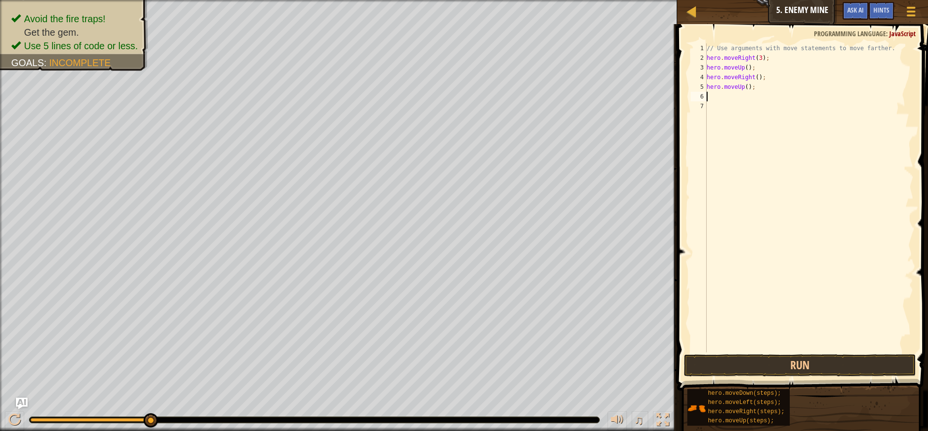
scroll to position [4, 0]
click at [745, 87] on div "// Use arguments with move statements to move farther. hero . moveRight ( 3 ) ;…" at bounding box center [808, 207] width 209 height 329
type textarea "hero.moveUp(3);"
click at [714, 101] on div "// Use arguments with move statements to move farther. hero . moveRight ( 3 ) ;…" at bounding box center [808, 207] width 209 height 329
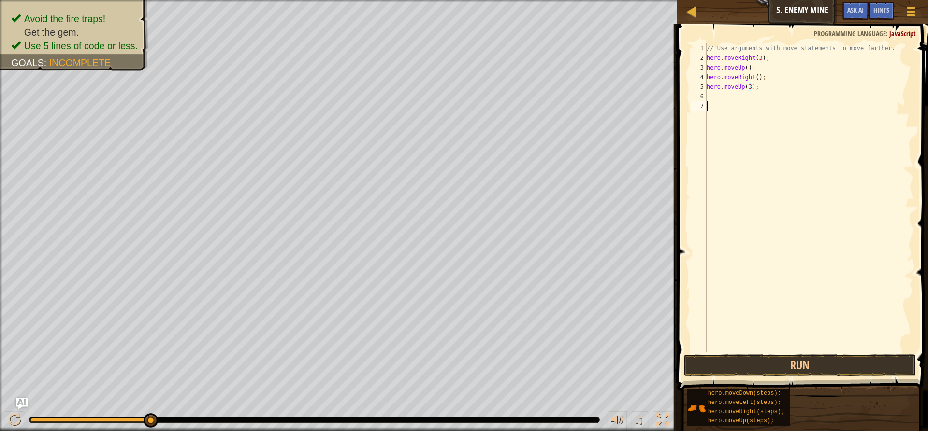
scroll to position [4, 0]
click at [715, 97] on div "// Use arguments with move statements to move farther. hero . moveRight ( 3 ) ;…" at bounding box center [808, 207] width 209 height 329
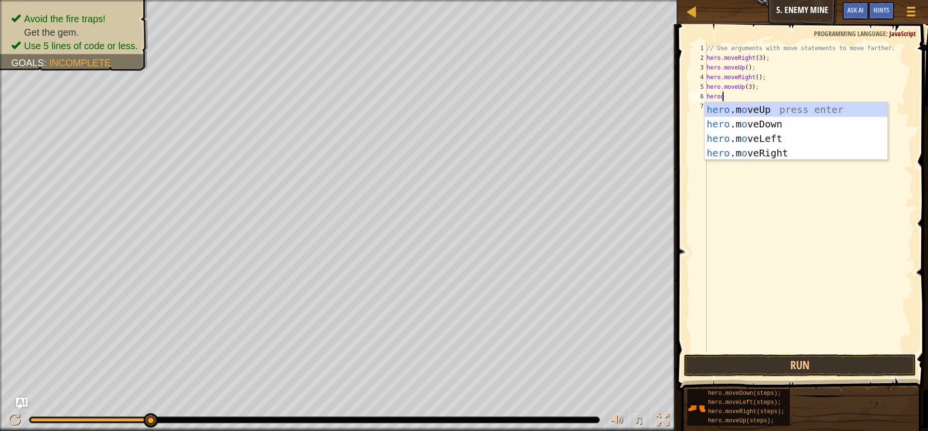
scroll to position [4, 0]
type textarea "hero"
click at [779, 155] on div "hero .moveUp press enter hero .moveDown press enter hero .moveLeft press enter …" at bounding box center [795, 145] width 183 height 87
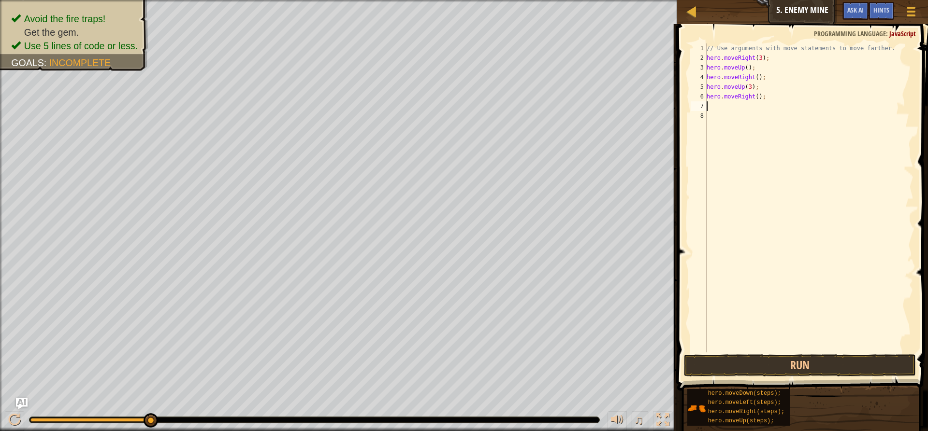
scroll to position [4, 0]
click at [754, 98] on div "// Use arguments with move statements to move farther. hero . moveRight ( 3 ) ;…" at bounding box center [808, 207] width 209 height 329
click at [817, 362] on button "Run" at bounding box center [800, 366] width 232 height 22
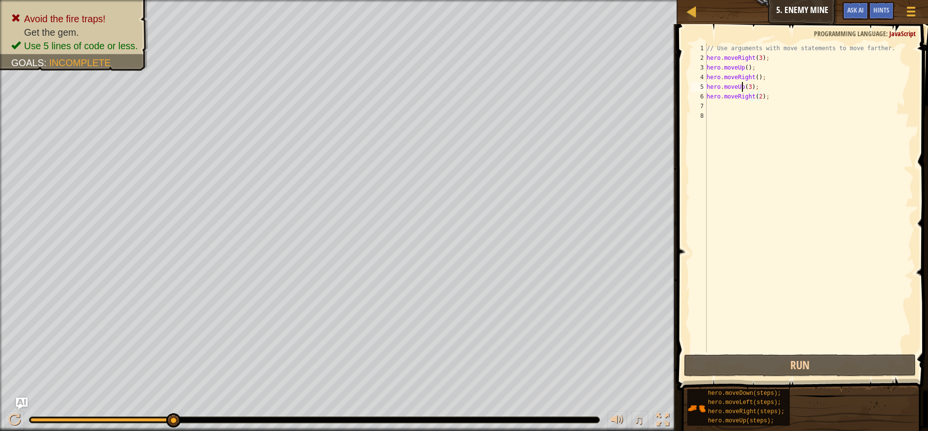
click at [742, 88] on div "// Use arguments with move statements to move farther. hero . moveRight ( 3 ) ;…" at bounding box center [808, 207] width 209 height 329
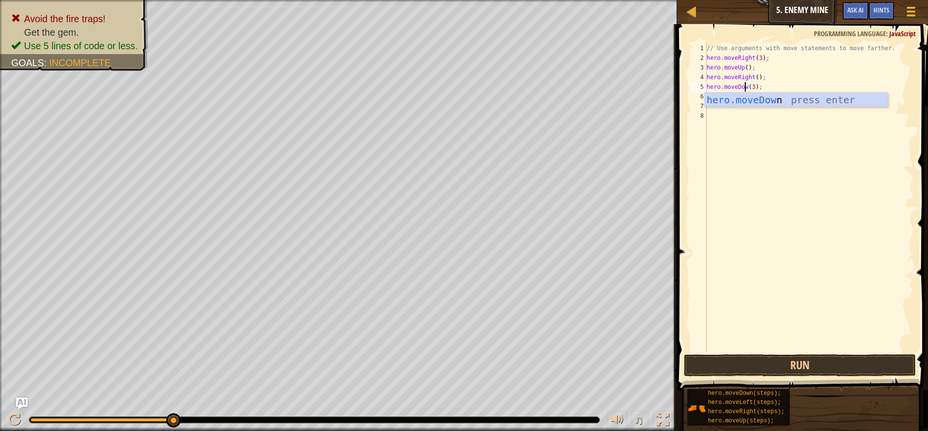
scroll to position [4, 3]
type textarea "hero.moveDown(3);"
drag, startPoint x: 823, startPoint y: 287, endPoint x: 831, endPoint y: 270, distance: 19.2
click at [831, 271] on div "// Use arguments with move statements to move farther. hero . moveRight ( 3 ) ;…" at bounding box center [808, 207] width 209 height 329
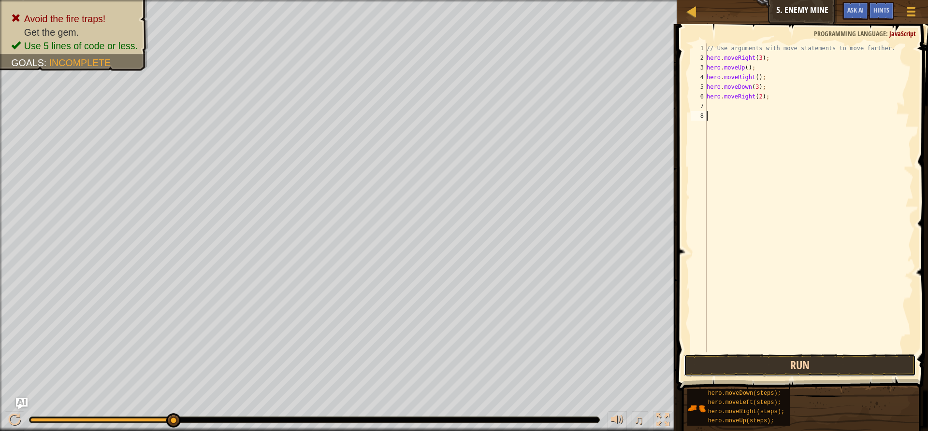
click at [814, 371] on button "Run" at bounding box center [800, 366] width 232 height 22
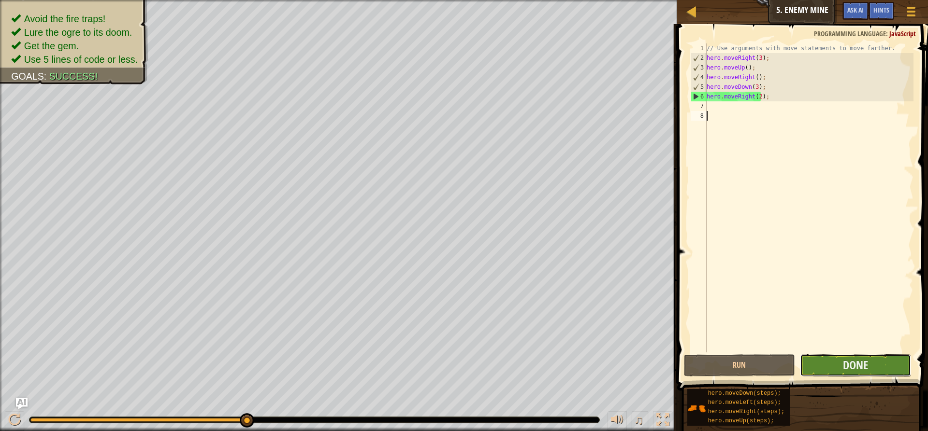
click at [854, 356] on button "Done" at bounding box center [855, 366] width 111 height 22
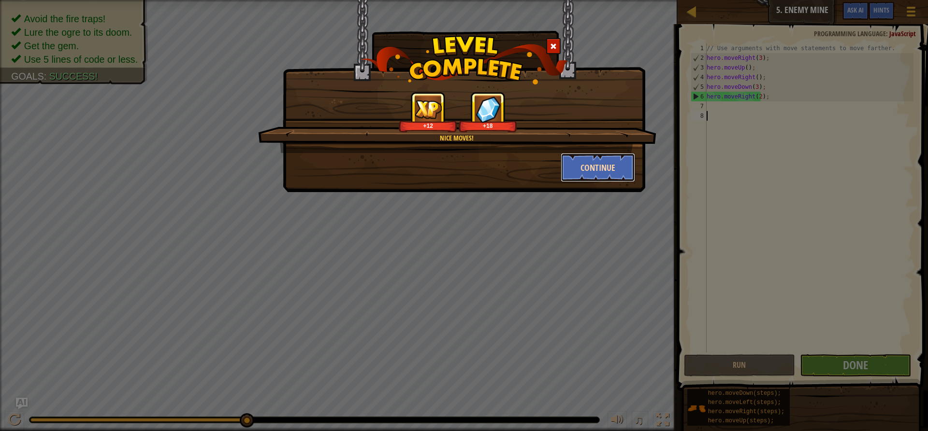
click at [614, 173] on button "Continue" at bounding box center [597, 167] width 75 height 29
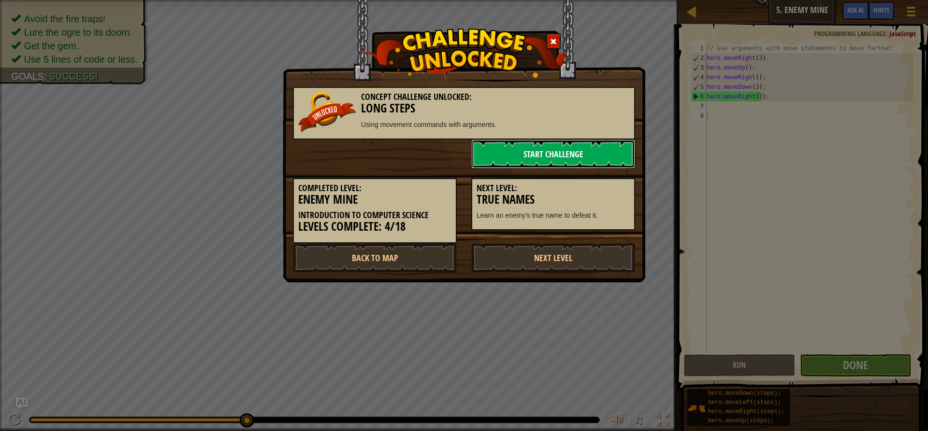
click at [515, 157] on link "Start Challenge" at bounding box center [553, 154] width 164 height 29
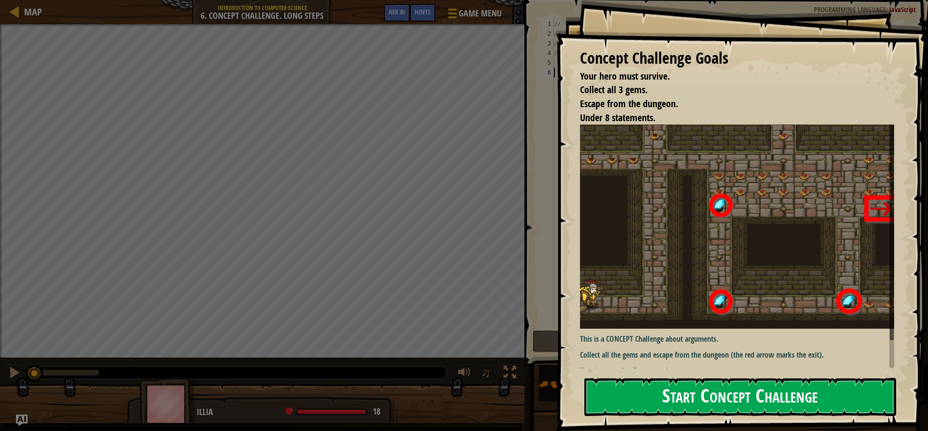
click at [721, 399] on button "Start Concept Challenge" at bounding box center [740, 397] width 312 height 38
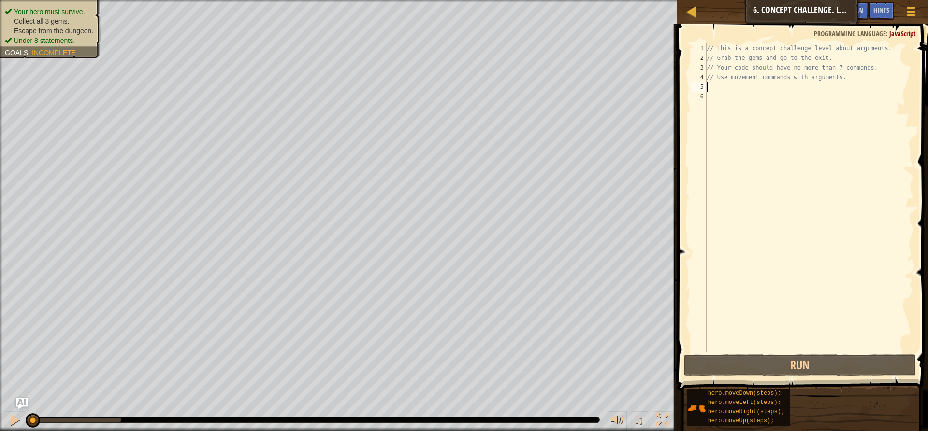
click at [725, 88] on div "// This is a concept challenge level about arguments. // Grab the gems and go t…" at bounding box center [808, 207] width 209 height 329
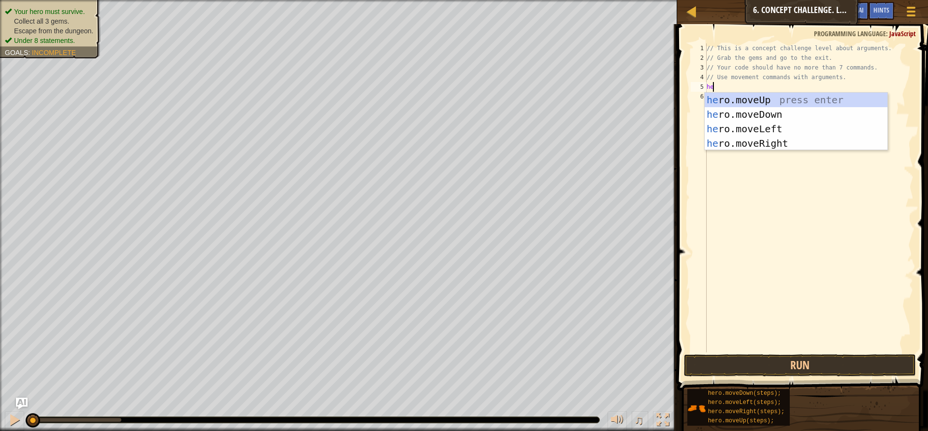
type textarea "hero"
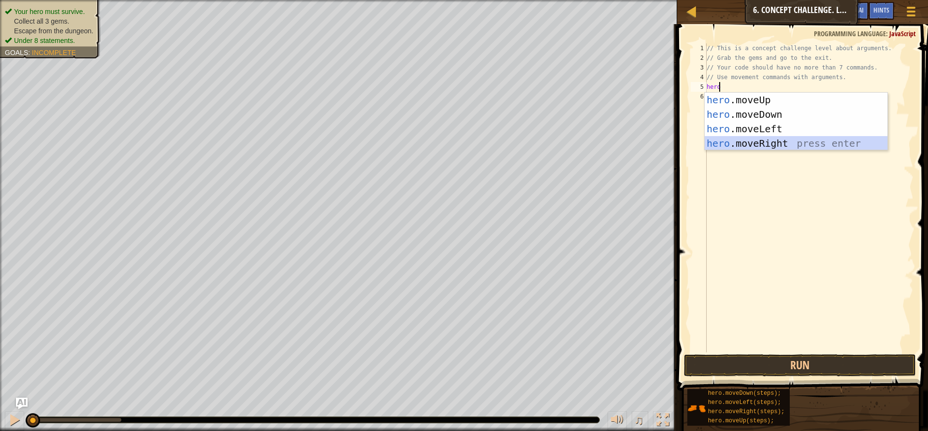
click at [772, 139] on div "hero .moveUp press enter hero .moveDown press enter hero .moveLeft press enter …" at bounding box center [795, 136] width 183 height 87
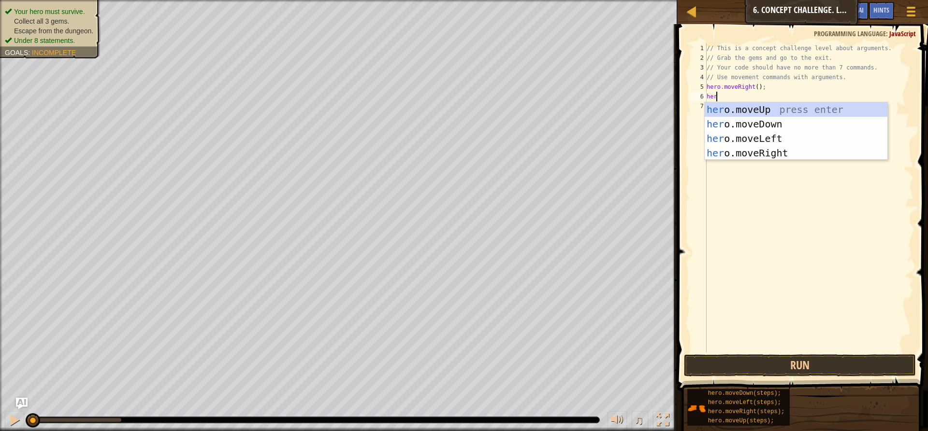
type textarea "hero"
type textarea "\"
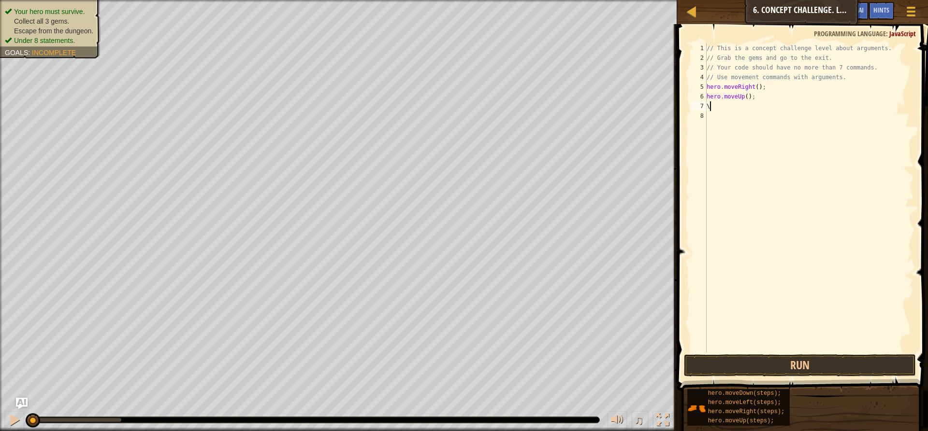
scroll to position [4, 0]
click at [745, 99] on div "// This is a concept challenge level about arguments. // Grab the gems and go t…" at bounding box center [808, 207] width 209 height 329
type textarea "hero.moveUp(3);"
click at [716, 104] on div "// This is a concept challenge level about arguments. // Grab the gems and go t…" at bounding box center [808, 207] width 209 height 329
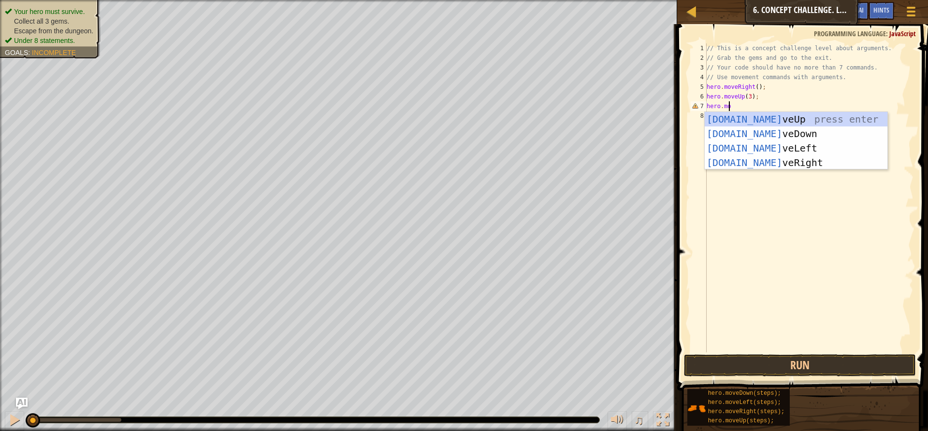
scroll to position [4, 1]
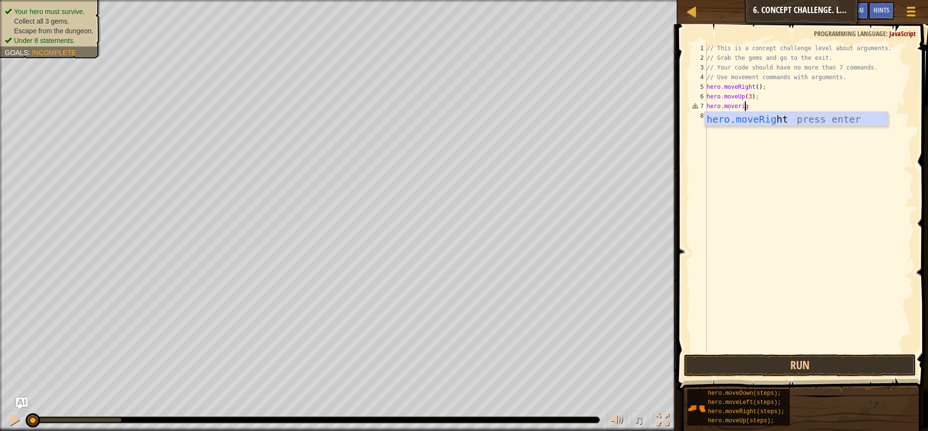
type textarea "hero.moveright"
click at [779, 124] on div "hero.moveRight press enter" at bounding box center [795, 133] width 183 height 43
click at [752, 106] on div "// This is a concept challenge level about arguments. // Grab the gems and go t…" at bounding box center [808, 207] width 209 height 329
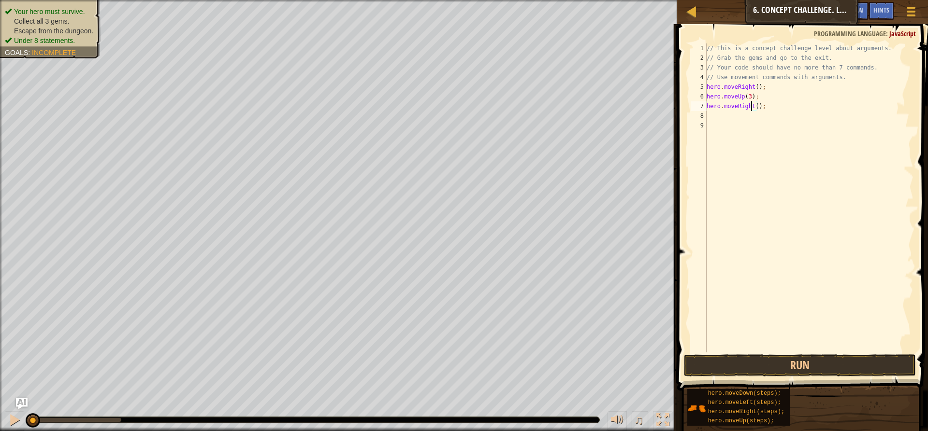
click at [754, 109] on div "// This is a concept challenge level about arguments. // Grab the gems and go t…" at bounding box center [808, 207] width 209 height 329
type textarea "hero.moveRight(2);"
click at [715, 121] on div "// This is a concept challenge level about arguments. // Grab the gems and go t…" at bounding box center [808, 207] width 209 height 329
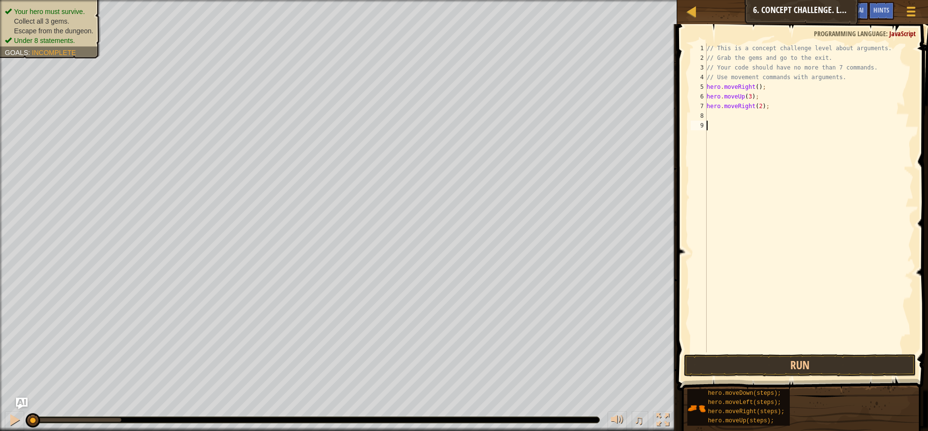
drag, startPoint x: 713, startPoint y: 123, endPoint x: 713, endPoint y: 111, distance: 11.6
click at [713, 111] on div "// This is a concept challenge level about arguments. // Grab the gems and go t…" at bounding box center [808, 207] width 209 height 329
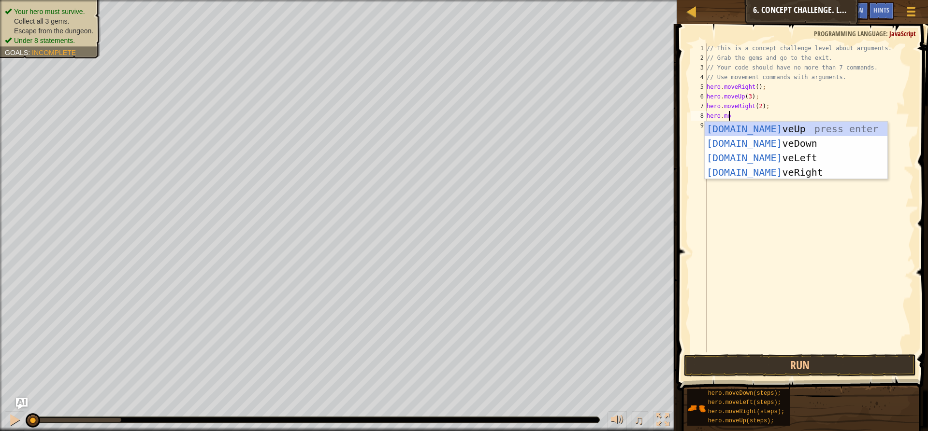
scroll to position [4, 1]
type textarea "hero.move"
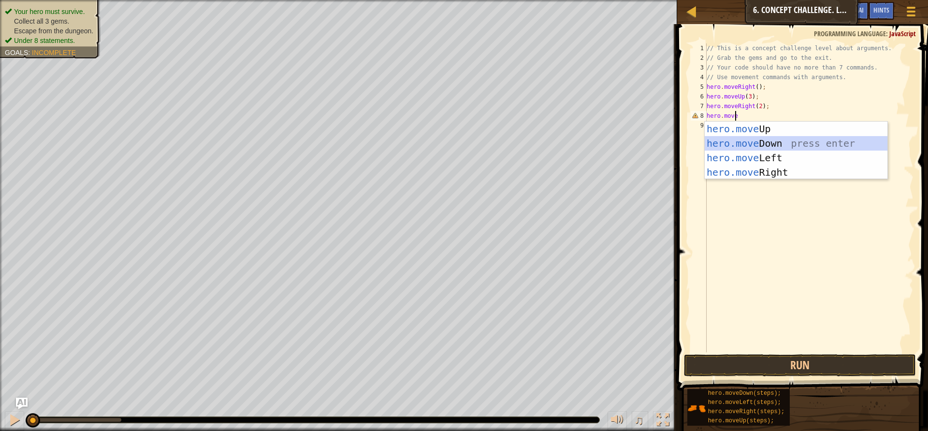
click at [768, 140] on div "hero.move Up press enter hero.move Down press enter hero.move Left press enter …" at bounding box center [795, 165] width 183 height 87
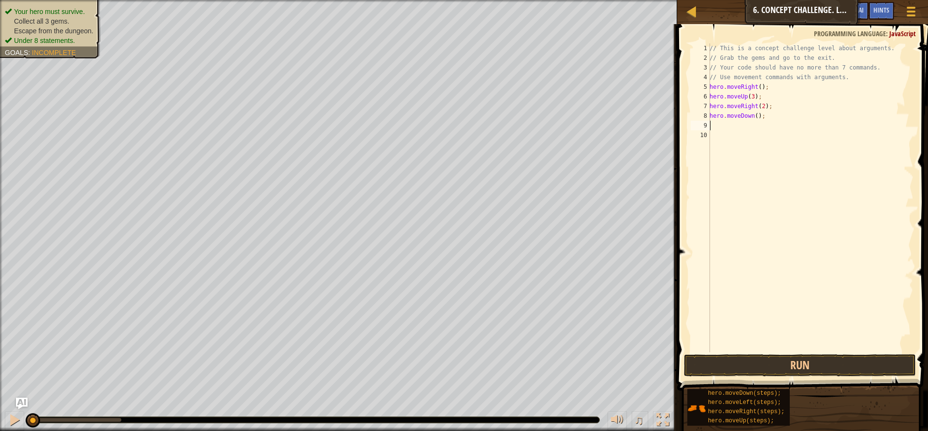
click at [753, 116] on div "// This is a concept challenge level about arguments. // Grab the gems and go t…" at bounding box center [810, 207] width 206 height 329
click at [753, 116] on div "// This is a concept challenge level about arguments. // Grab the gems and go t…" at bounding box center [810, 197] width 206 height 309
type textarea "hero.moveDown(3);"
click at [721, 125] on div "// This is a concept challenge level about arguments. // Grab the gems and go t…" at bounding box center [810, 207] width 206 height 329
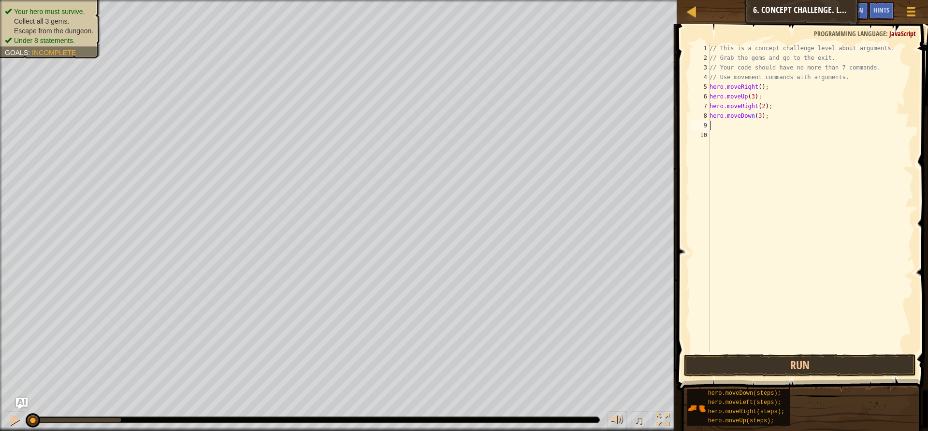
scroll to position [4, 0]
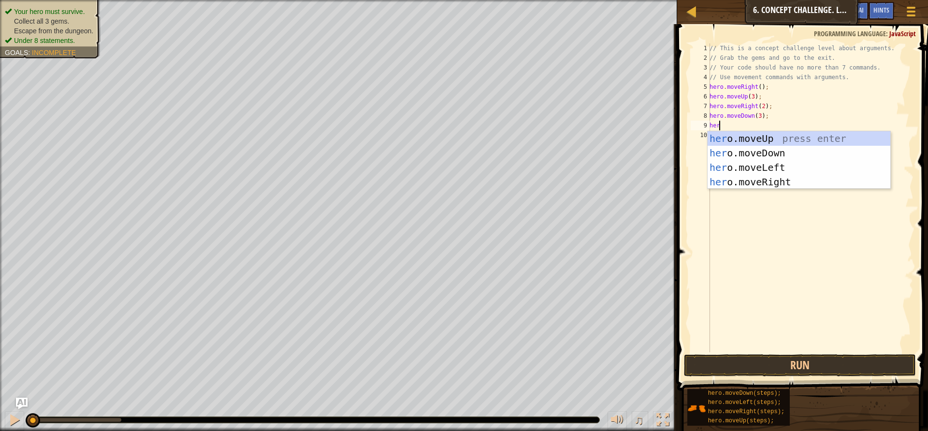
type textarea "hero"
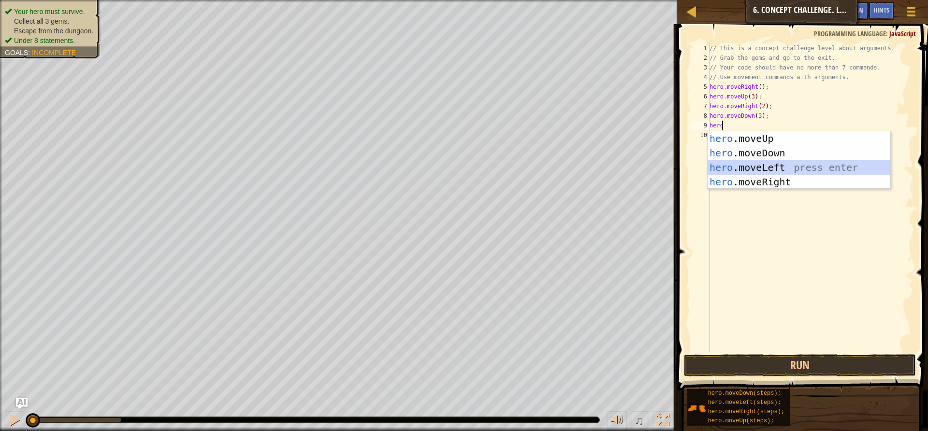
click at [784, 162] on div "hero .moveUp press enter hero .moveDown press enter hero .moveLeft press enter …" at bounding box center [798, 174] width 183 height 87
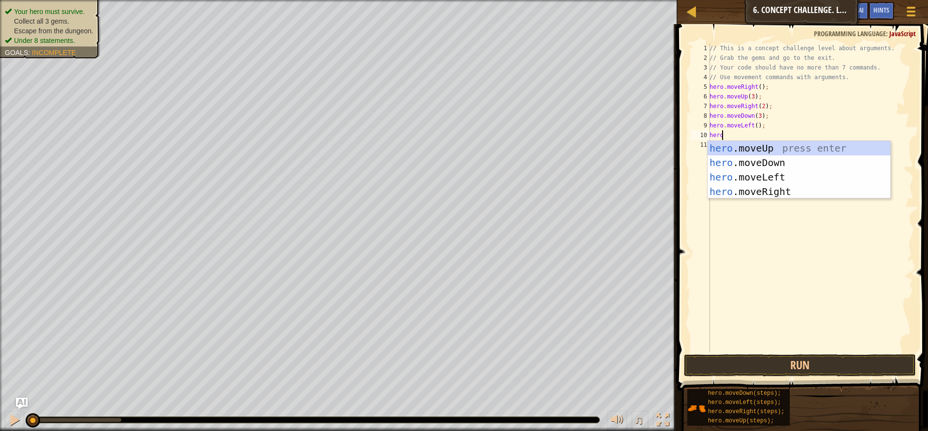
type textarea "hero."
click at [761, 148] on div "hero. moveUp press enter hero. moveDown press enter hero. moveLeft press enter …" at bounding box center [798, 184] width 183 height 87
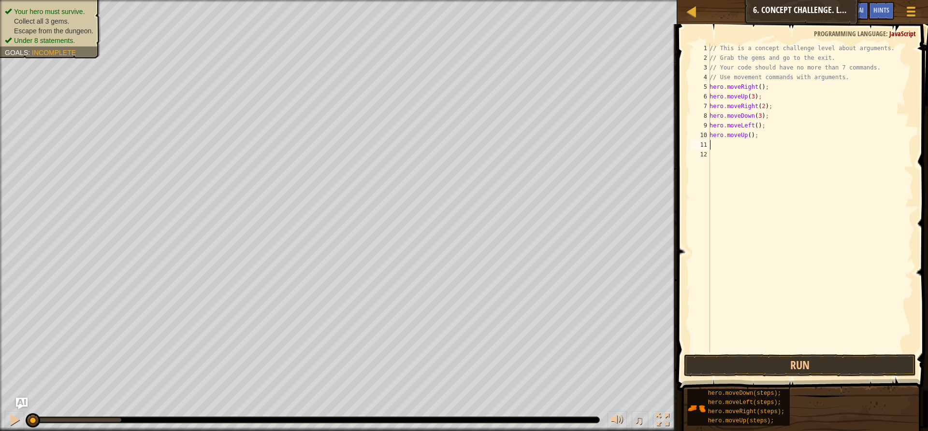
click at [746, 134] on div "// This is a concept challenge level about arguments. // Grab the gems and go t…" at bounding box center [810, 207] width 206 height 329
type textarea "hero.moveUp(2);"
click at [717, 146] on div "// This is a concept challenge level about arguments. // Grab the gems and go t…" at bounding box center [810, 207] width 206 height 329
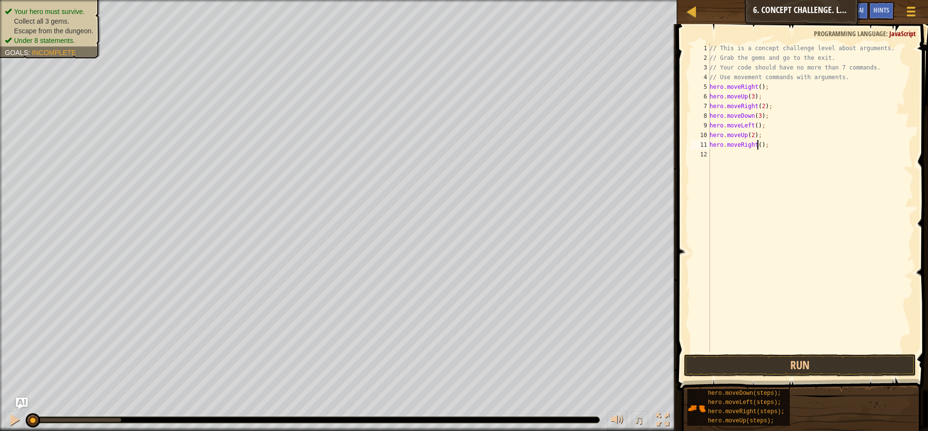
click at [756, 147] on div "// This is a concept challenge level about arguments. // Grab the gems and go t…" at bounding box center [810, 207] width 206 height 329
click at [827, 365] on button "Run" at bounding box center [800, 366] width 232 height 22
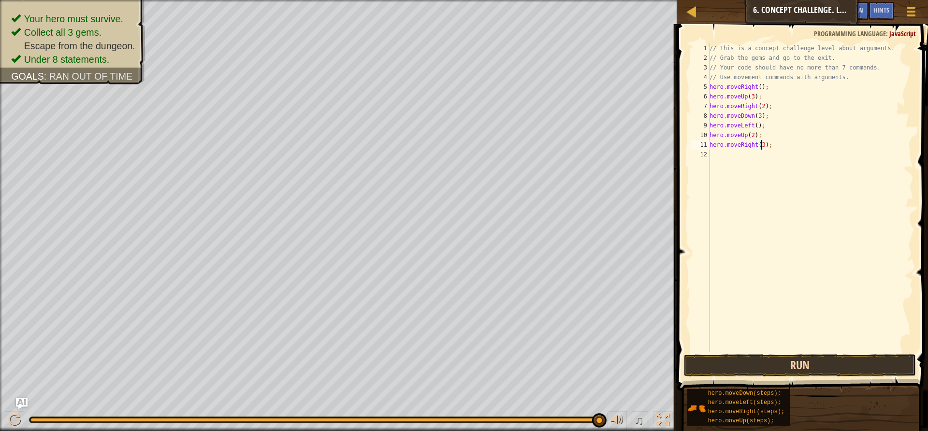
type textarea "hero.moveRight(3);"
click at [831, 368] on button "Run" at bounding box center [800, 366] width 232 height 22
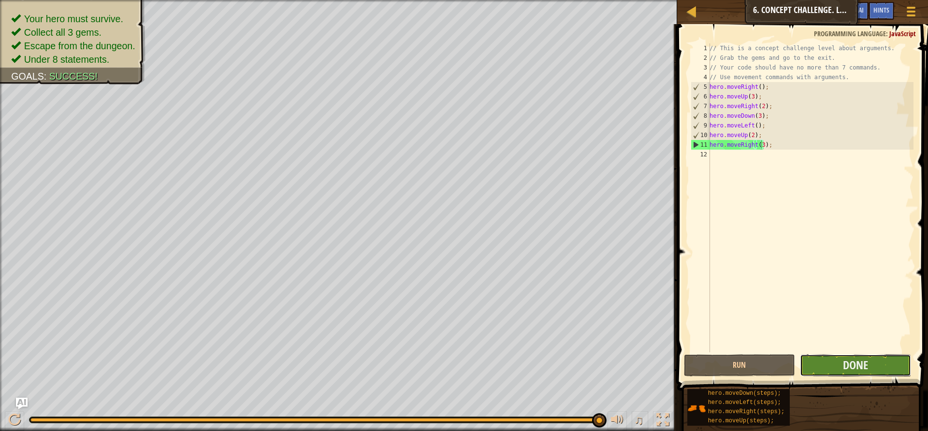
click at [831, 369] on button "Done" at bounding box center [855, 366] width 111 height 22
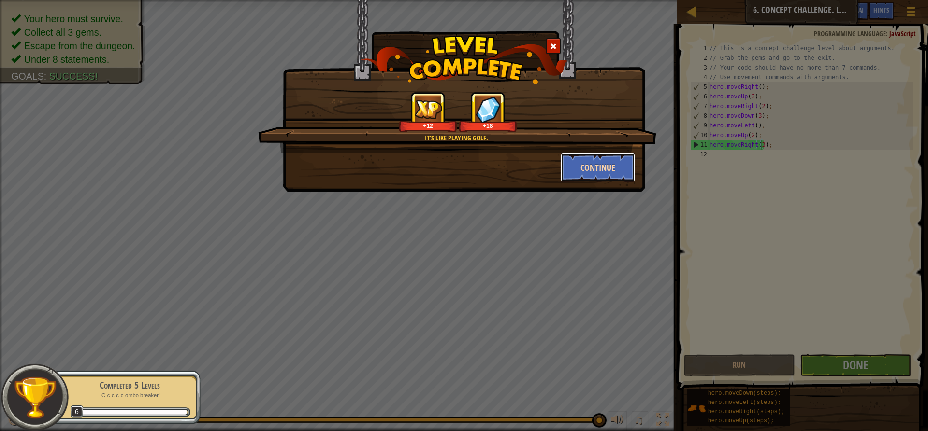
click at [601, 164] on button "Continue" at bounding box center [597, 167] width 75 height 29
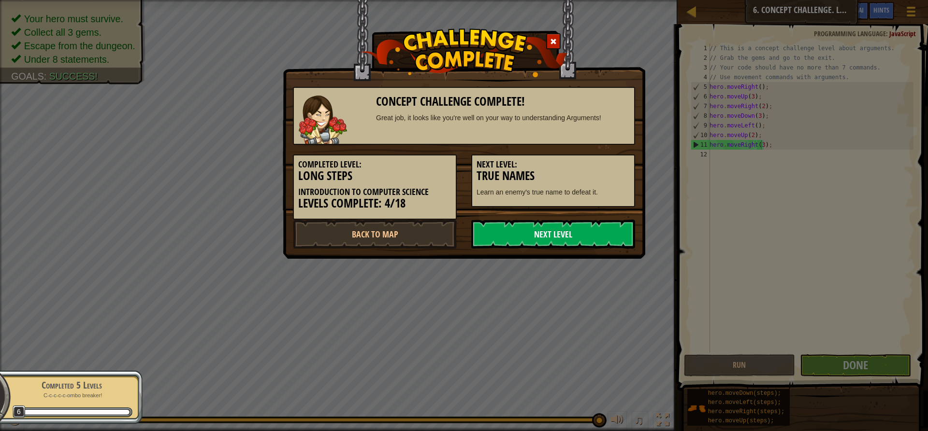
click at [508, 231] on link "Next Level" at bounding box center [553, 234] width 164 height 29
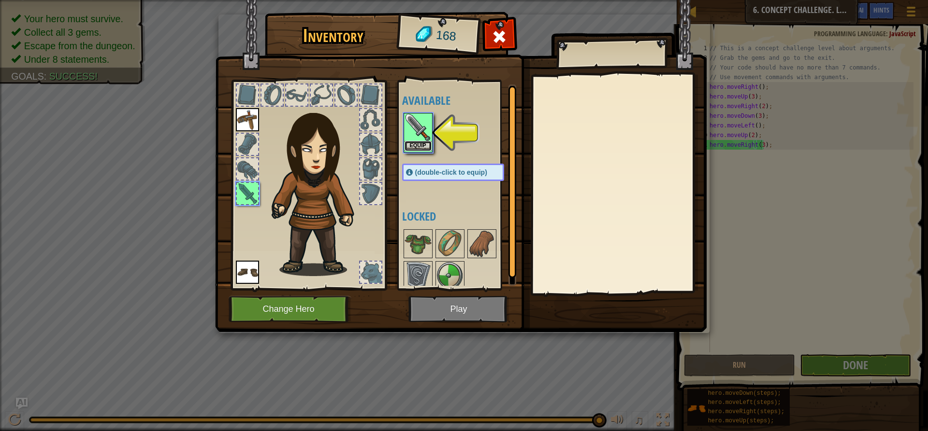
click at [425, 144] on button "Equip" at bounding box center [417, 146] width 27 height 10
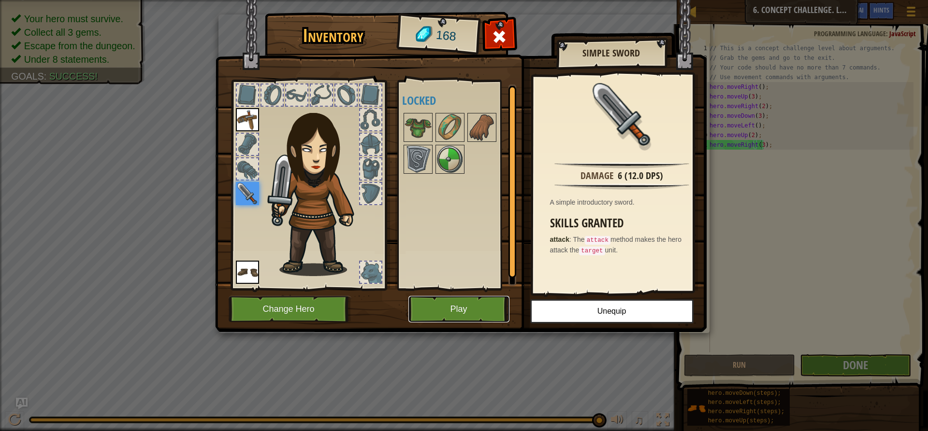
drag, startPoint x: 469, startPoint y: 302, endPoint x: 476, endPoint y: 282, distance: 21.5
click at [476, 285] on div "Inventory 168 Available Equip Equip Equip (double-click to equip) Locked Simple…" at bounding box center [463, 173] width 491 height 319
click at [456, 297] on button "Play" at bounding box center [458, 309] width 101 height 27
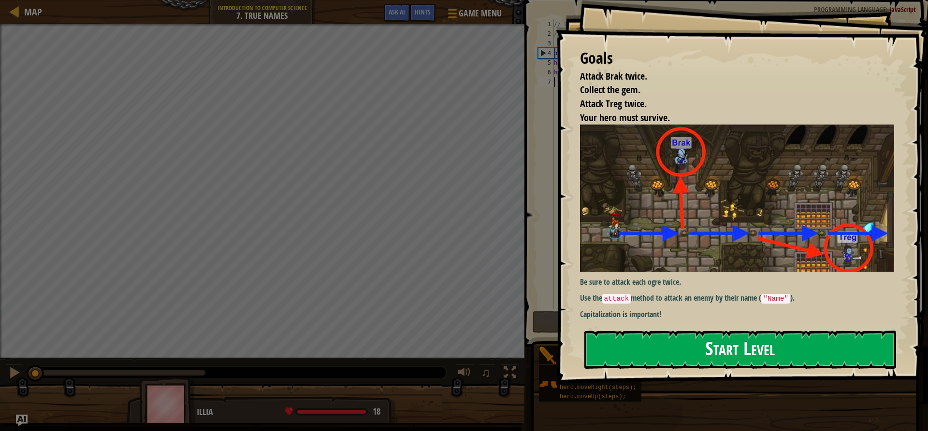
click at [697, 346] on button "Start Level" at bounding box center [740, 350] width 312 height 38
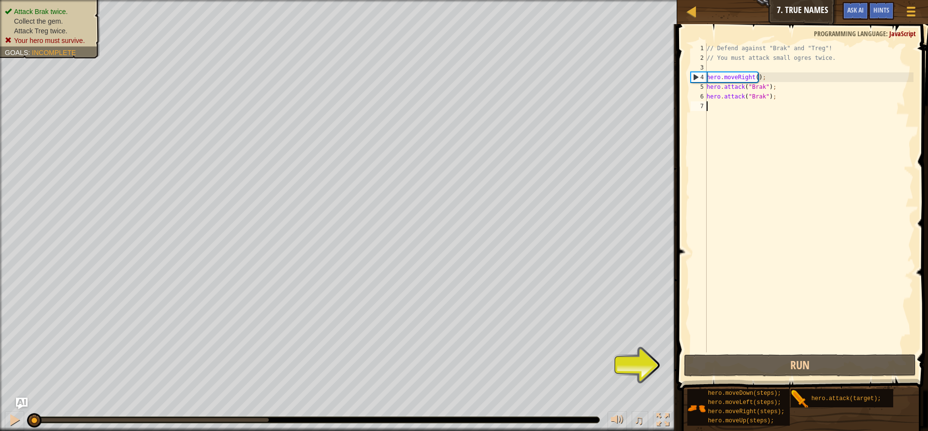
click at [737, 339] on div "// Defend against "Brak" and "Treg"! // You must attack small ogres twice. hero…" at bounding box center [808, 207] width 209 height 329
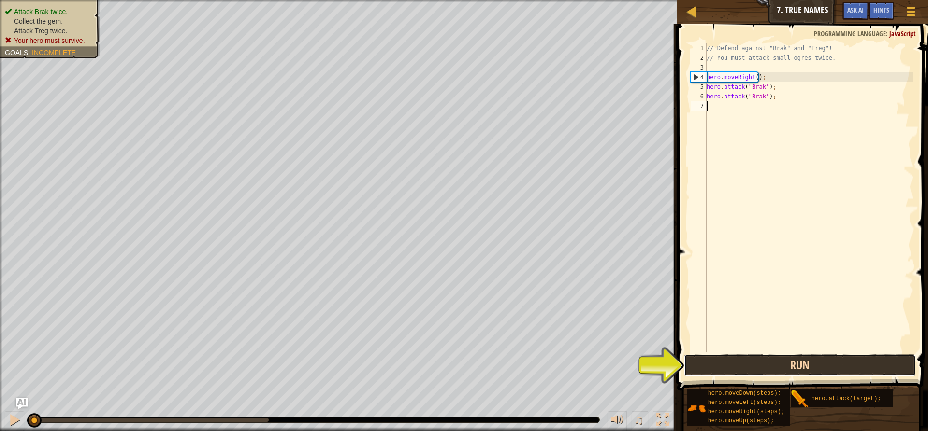
click at [742, 362] on button "Run" at bounding box center [800, 366] width 232 height 22
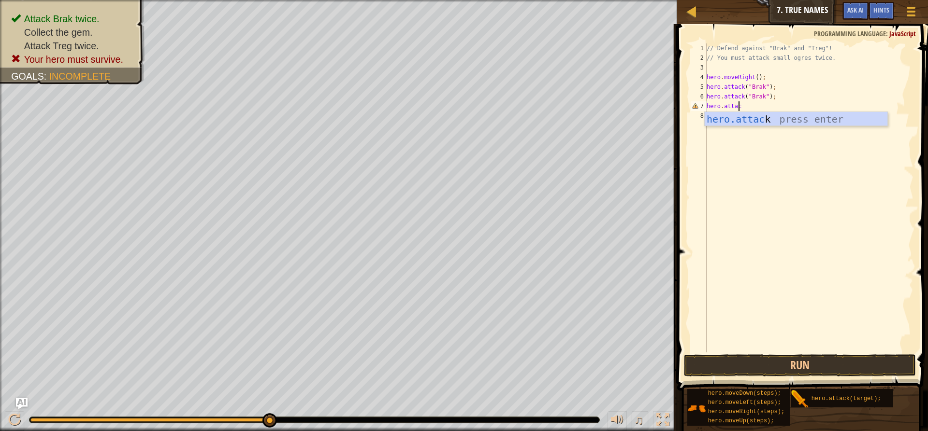
scroll to position [4, 2]
type textarea "hero.attack("treg");"
click at [837, 358] on button "Run" at bounding box center [800, 366] width 232 height 22
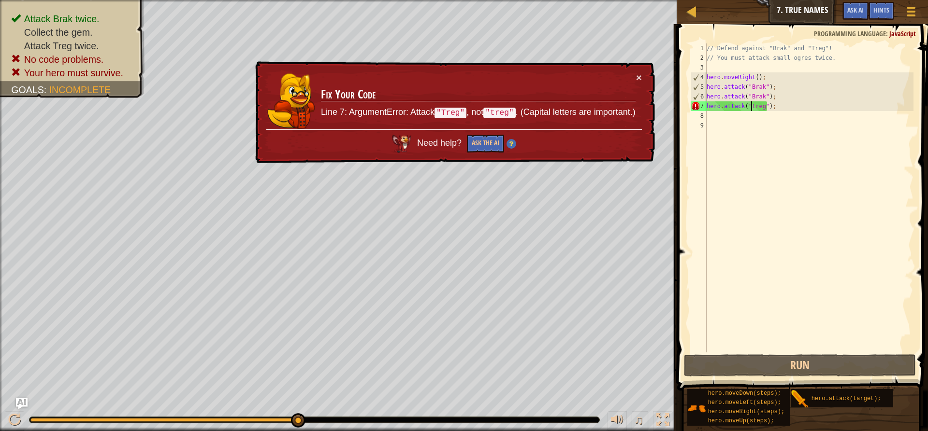
click at [750, 107] on div "// Defend against "Brak" and "Treg"! // You must attack small ogres twice. hero…" at bounding box center [808, 207] width 209 height 329
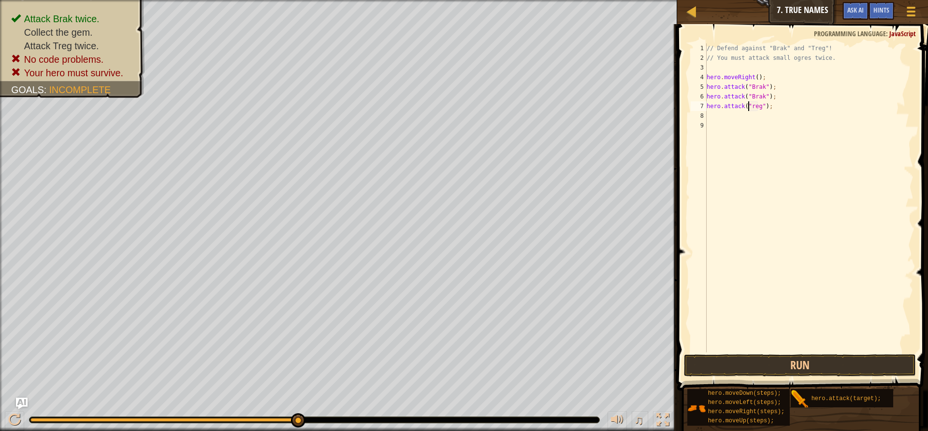
scroll to position [4, 3]
click at [772, 110] on div "// Defend against "Brak" and "Treg"! // You must attack small ogres twice. hero…" at bounding box center [808, 207] width 209 height 329
type textarea "h"
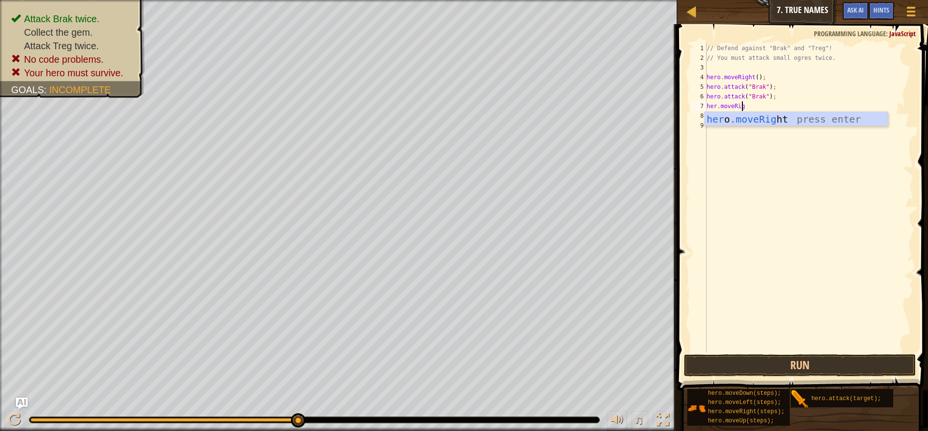
type textarea "her.moveRight"
click at [732, 117] on div "her o .moveRight press enter" at bounding box center [795, 133] width 183 height 43
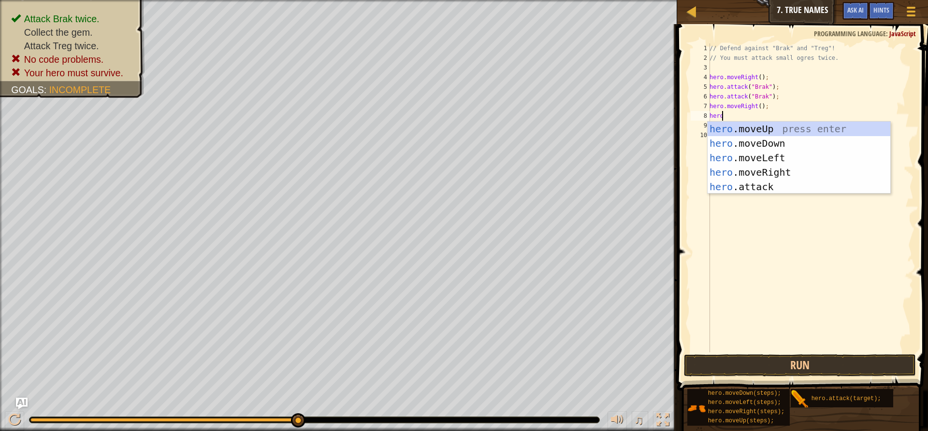
scroll to position [4, 0]
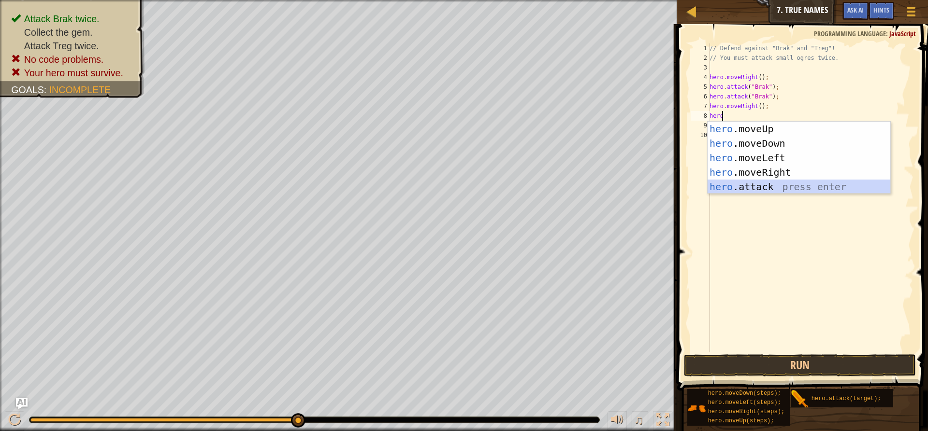
click at [770, 188] on div "hero .moveUp press enter hero .moveDown press enter hero .moveLeft press enter …" at bounding box center [798, 172] width 183 height 101
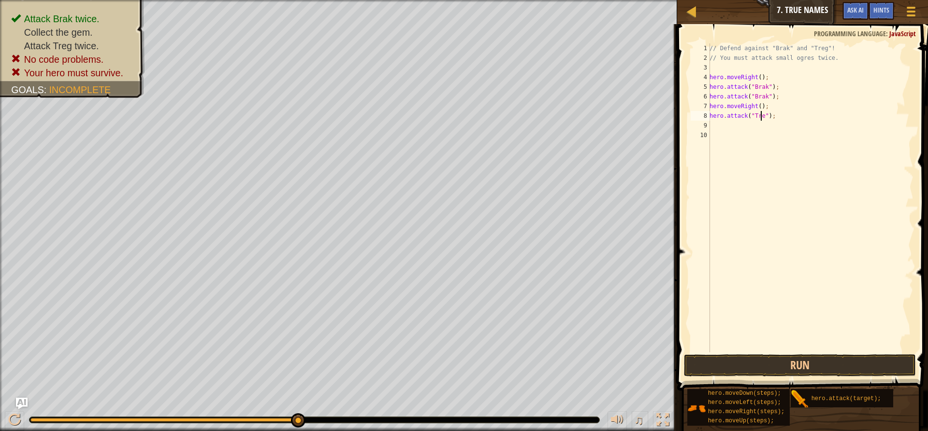
type textarea "hero.attack("Treg");"
click at [715, 129] on div "// Defend against "Brak" and "Treg"! // You must attack small ogres twice. hero…" at bounding box center [810, 207] width 206 height 329
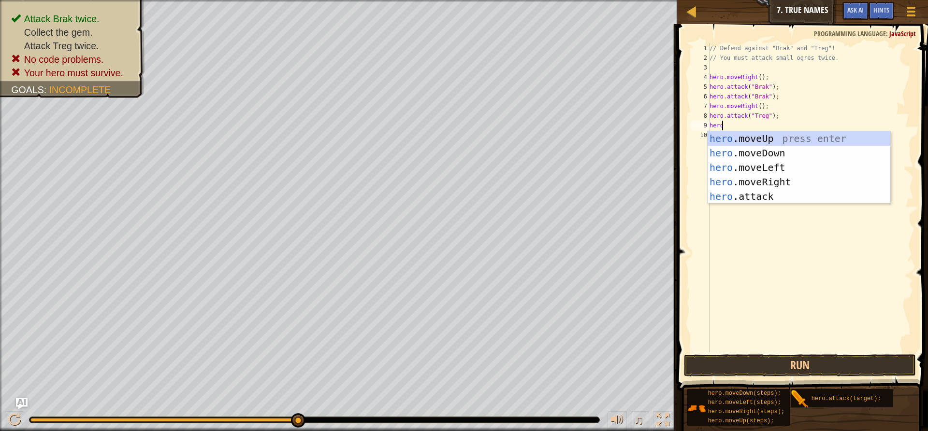
scroll to position [4, 0]
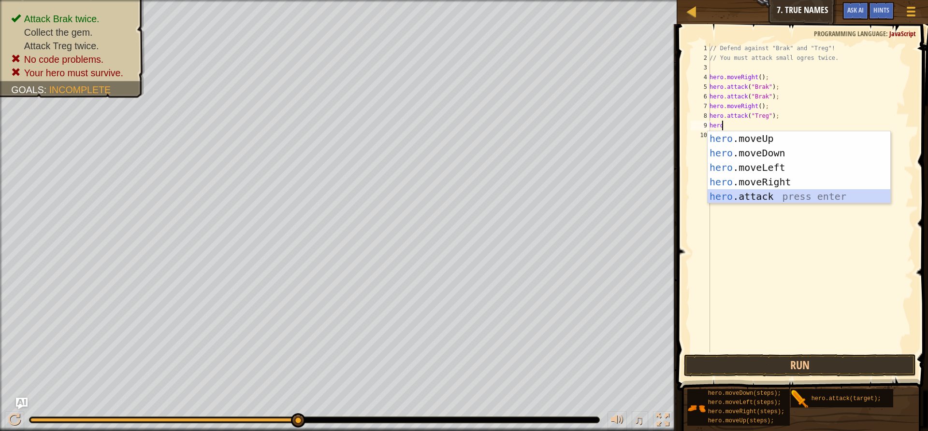
click at [761, 201] on div "hero .moveUp press enter hero .moveDown press enter hero .moveLeft press enter …" at bounding box center [798, 181] width 183 height 101
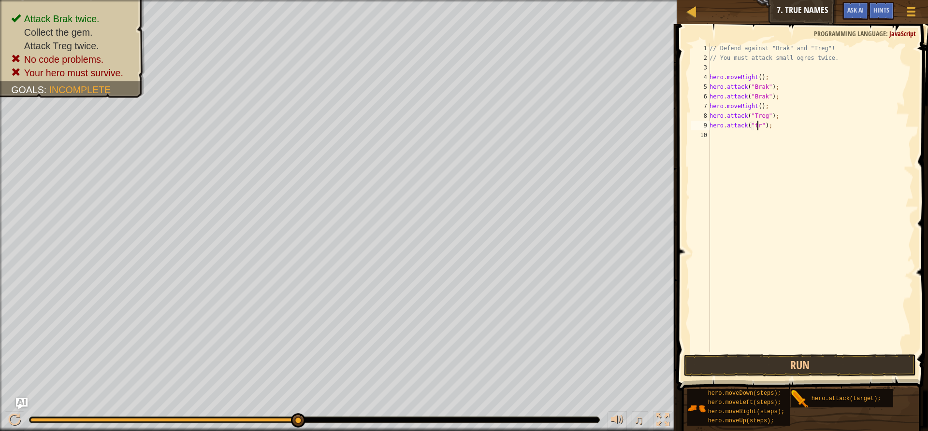
scroll to position [4, 4]
type textarea "hero.attack("Treg");"
click at [713, 136] on div "// Defend against "Brak" and "Treg"! // You must attack small ogres twice. hero…" at bounding box center [810, 207] width 206 height 329
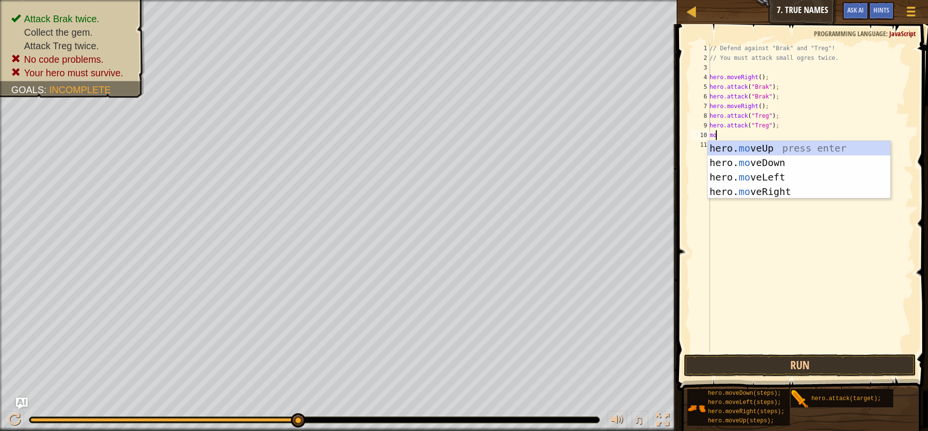
type textarea "m"
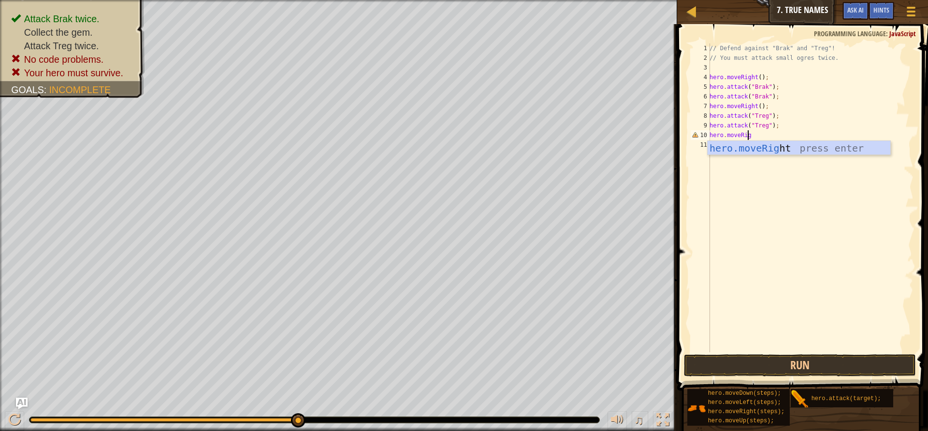
scroll to position [4, 3]
type textarea "hero.moveRight"
click at [781, 152] on div "hero.moveRight press enter" at bounding box center [798, 162] width 183 height 43
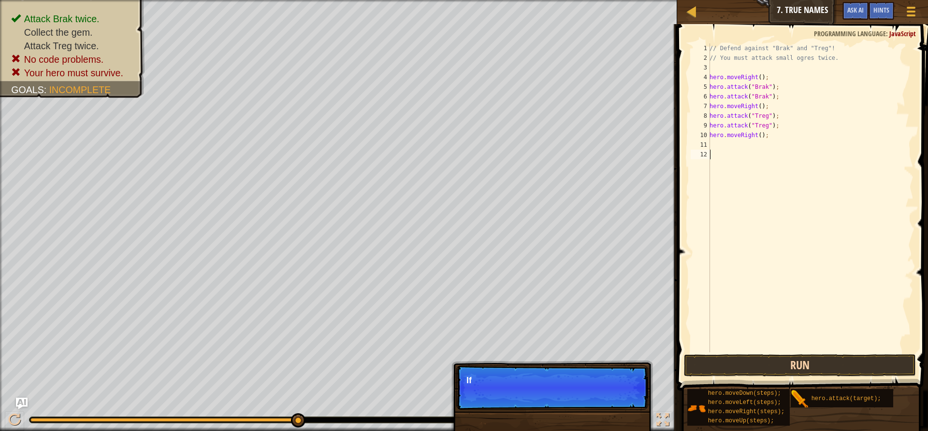
drag, startPoint x: 808, startPoint y: 349, endPoint x: 813, endPoint y: 371, distance: 22.9
click at [813, 371] on div "1 2 3 4 5 6 7 8 9 10 11 12 // Defend against "Brak" and "Treg"! // You must att…" at bounding box center [801, 226] width 254 height 395
click at [804, 368] on button "Run" at bounding box center [800, 366] width 232 height 22
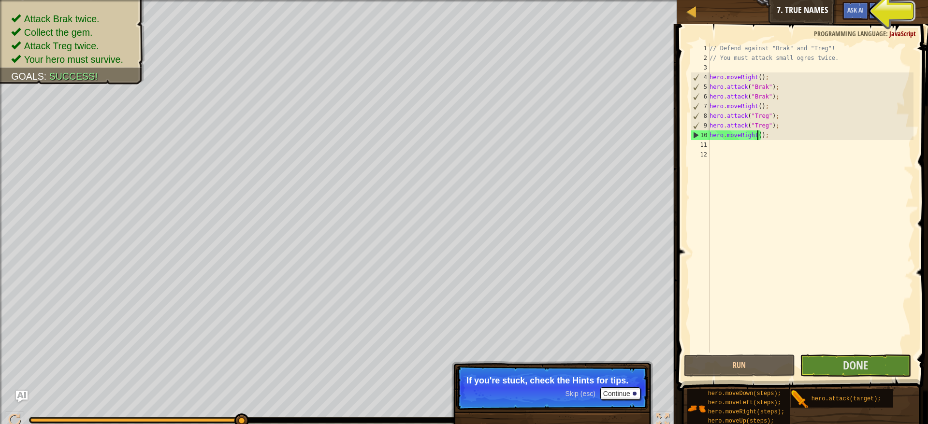
click at [757, 139] on div "// Defend against "Brak" and "Treg"! // You must attack small ogres twice. hero…" at bounding box center [810, 207] width 206 height 329
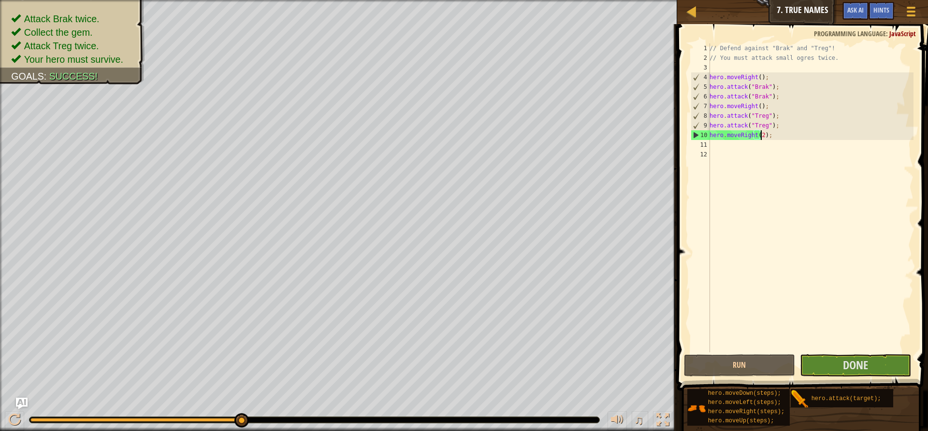
scroll to position [4, 4]
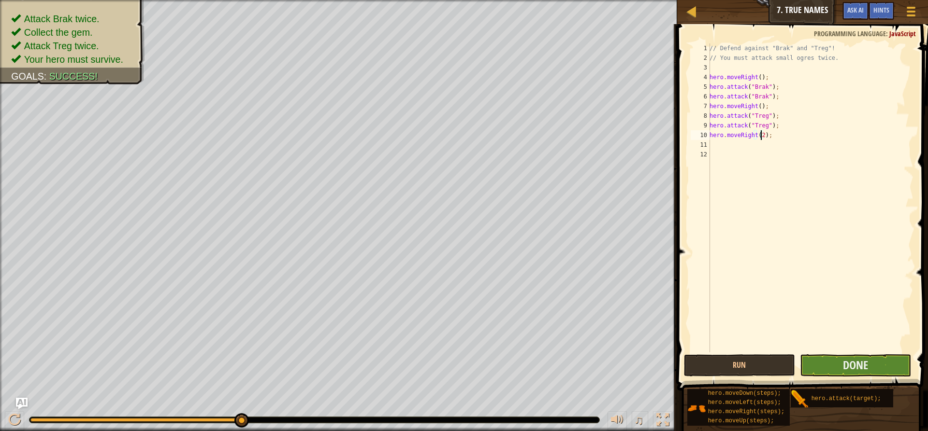
type textarea "hero.moveRight(2);"
click at [842, 361] on button "Done" at bounding box center [855, 366] width 111 height 22
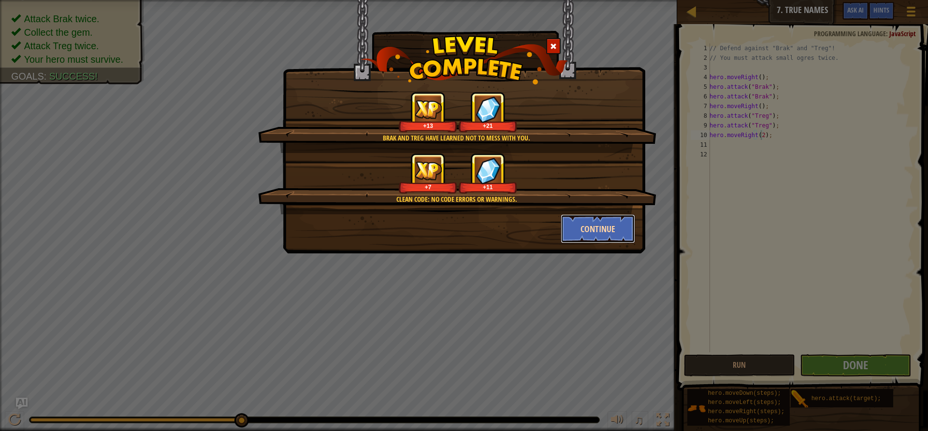
click at [588, 224] on button "Continue" at bounding box center [597, 229] width 75 height 29
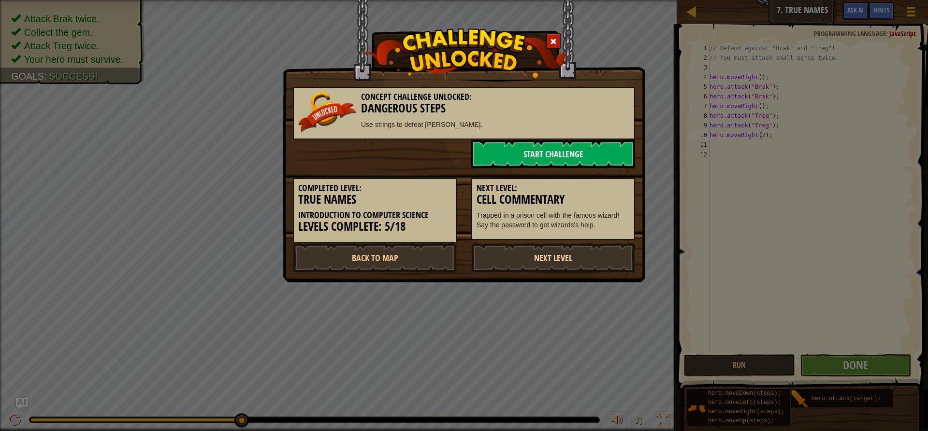
drag, startPoint x: 566, startPoint y: 259, endPoint x: 569, endPoint y: 252, distance: 7.8
click at [569, 254] on link "Next Level" at bounding box center [553, 258] width 164 height 29
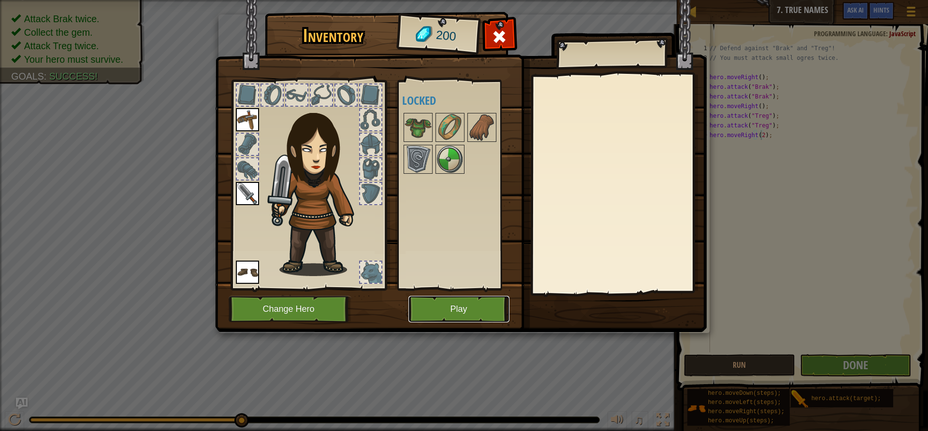
click at [491, 308] on button "Play" at bounding box center [458, 309] width 101 height 27
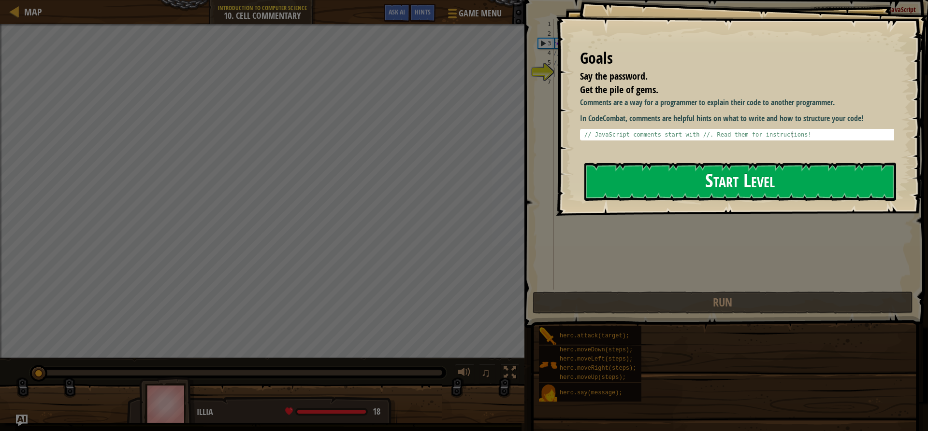
click at [820, 195] on button "Start Level" at bounding box center [740, 182] width 312 height 38
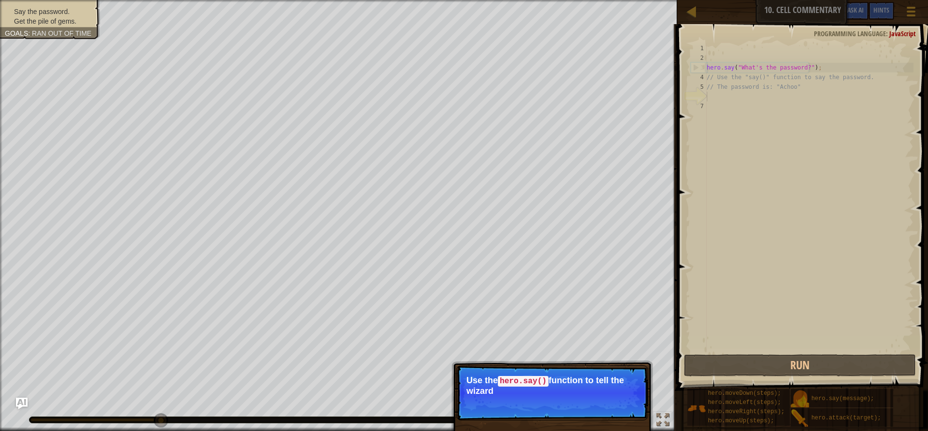
click at [583, 405] on p "Skip (esc) Continue Use the hero.say() function to tell the wizard" at bounding box center [552, 393] width 192 height 55
click at [629, 405] on p "Skip (esc) Continue Use the hero.say() function to tell the wizard the password…" at bounding box center [552, 393] width 192 height 55
click at [629, 406] on button "Continue" at bounding box center [620, 404] width 40 height 13
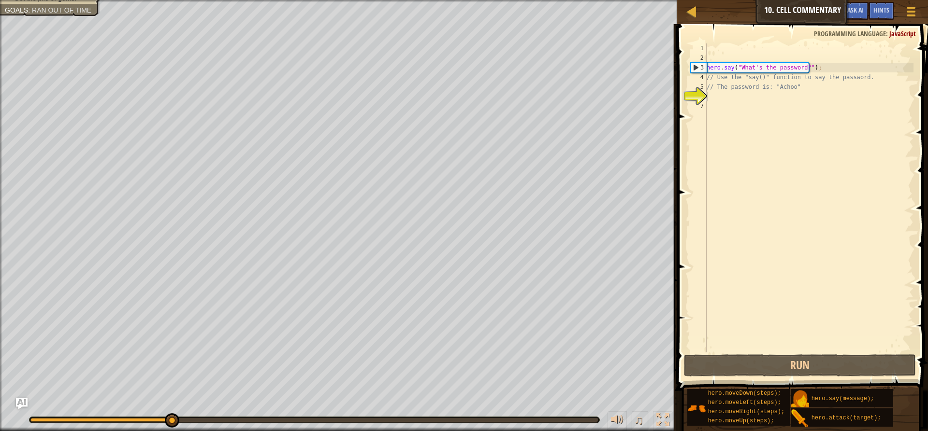
click at [619, 406] on div "Say the password. Get the pile of gems. Goals : Ran out of time ♫ Illia 18 x: 2…" at bounding box center [464, 215] width 928 height 431
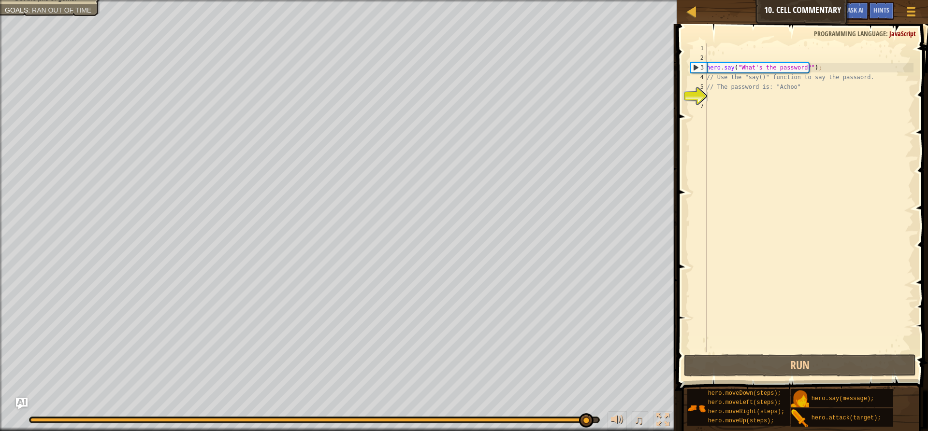
click at [717, 101] on div "hero . say ( "What's the password?" ) ; // Use the "say()" function to say the …" at bounding box center [808, 207] width 209 height 329
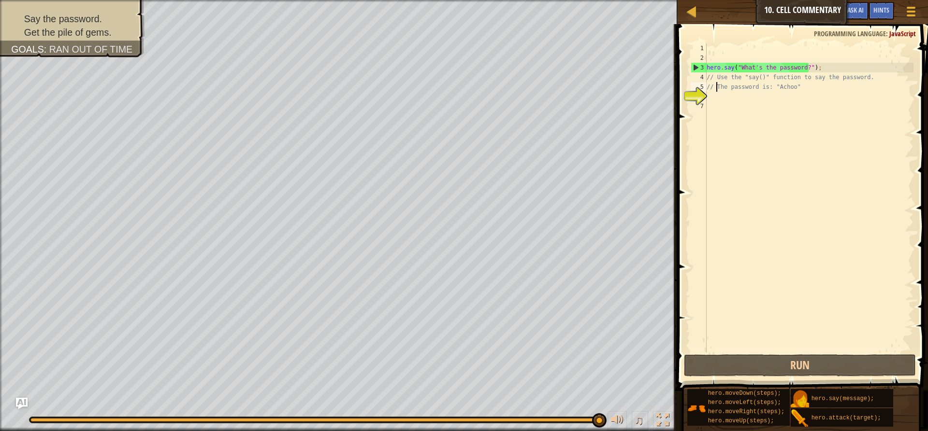
click at [715, 90] on div "hero . say ( "What's the password?" ) ; // Use the "say()" function to say the …" at bounding box center [808, 207] width 209 height 329
type textarea "// The password is: "Achoo""
click at [718, 97] on div "hero . say ( "What's the password?" ) ; // Use the "say()" function to say the …" at bounding box center [808, 207] width 209 height 329
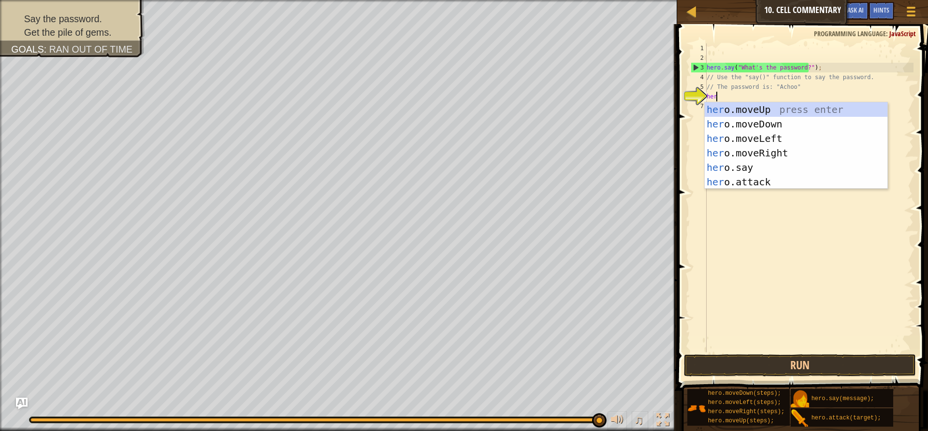
scroll to position [4, 0]
click at [760, 169] on div "her o.moveDown press enter her o.moveUp press enter her o.moveLeft press enter …" at bounding box center [795, 160] width 183 height 116
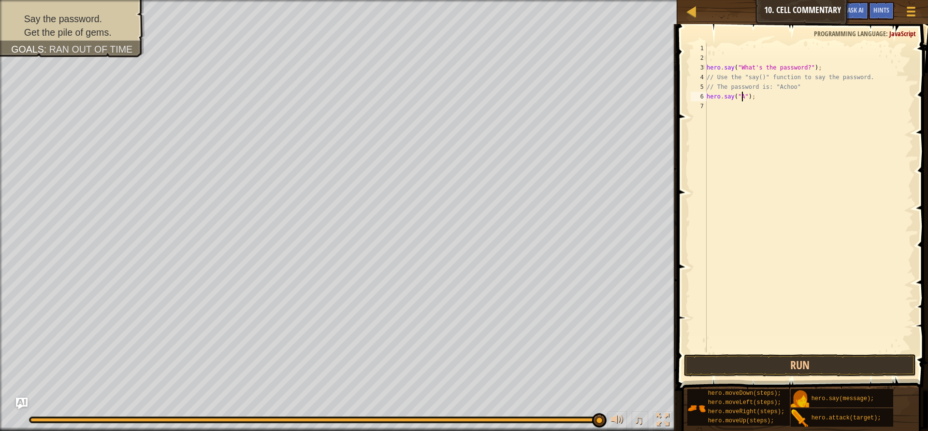
scroll to position [4, 3]
type textarea "hero.say("Achoo");"
click at [731, 106] on div "hero . say ( "What's the password?" ) ; // Use the "say()" function to say the …" at bounding box center [808, 207] width 209 height 329
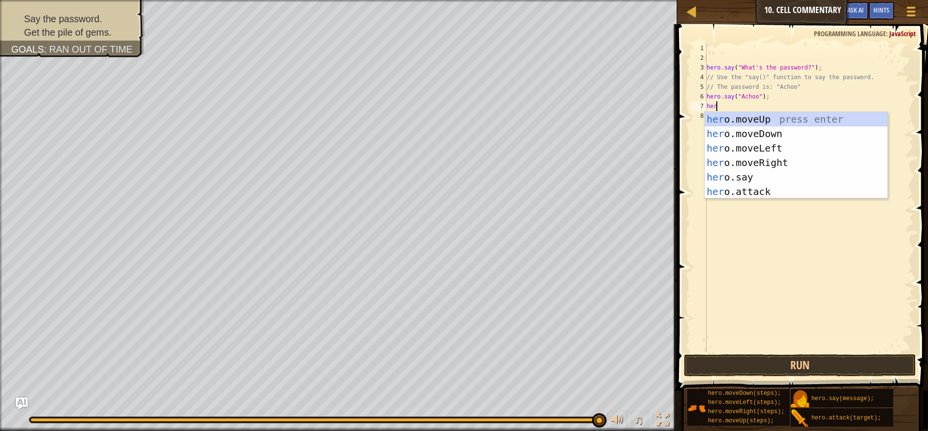
type textarea "hero"
drag, startPoint x: 766, startPoint y: 123, endPoint x: 769, endPoint y: 114, distance: 9.2
click at [769, 119] on div "hero .moveUp press enter hero .moveDown press enter hero .moveLeft press enter …" at bounding box center [795, 170] width 183 height 116
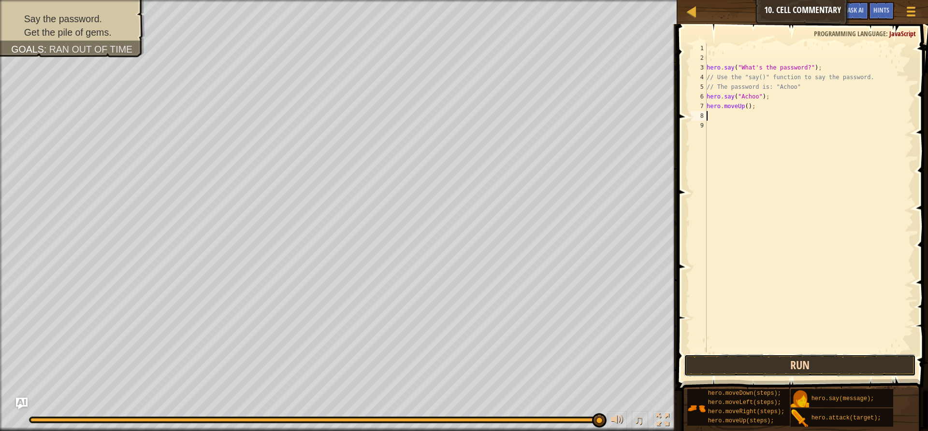
click at [856, 363] on button "Run" at bounding box center [800, 366] width 232 height 22
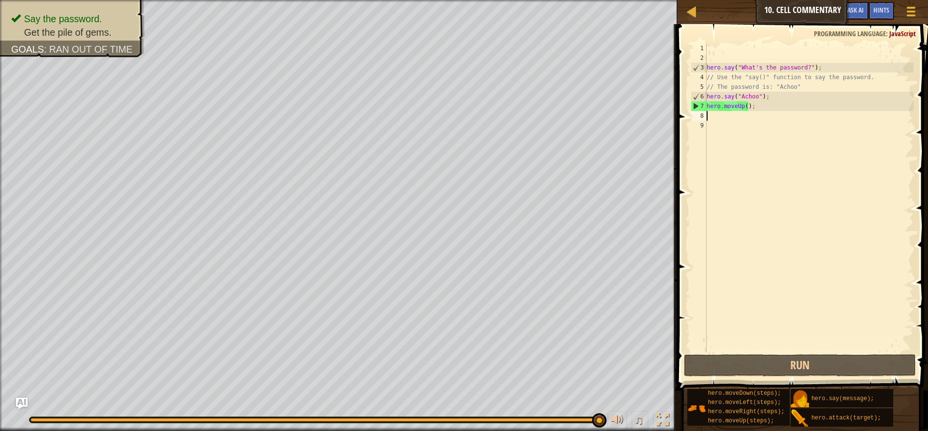
click at [744, 105] on div "hero . say ( "What's the password?" ) ; // Use the "say()" function to say the …" at bounding box center [808, 207] width 209 height 329
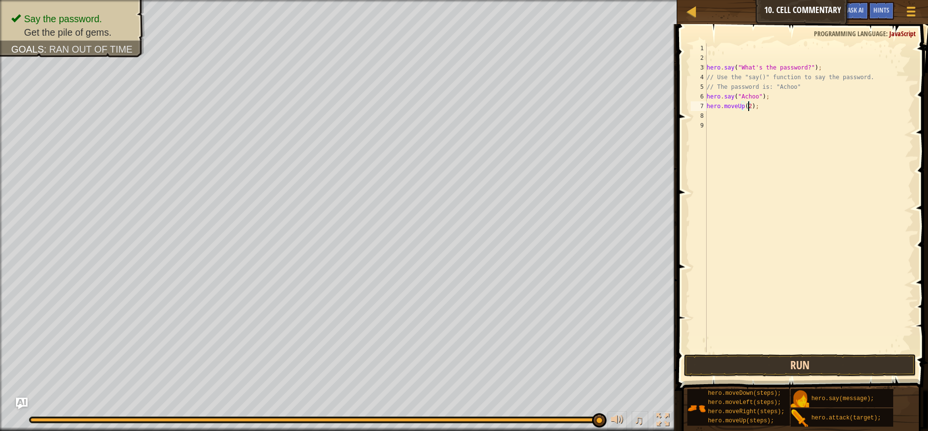
type textarea "hero.moveUp(2);"
click at [857, 369] on button "Run" at bounding box center [800, 366] width 232 height 22
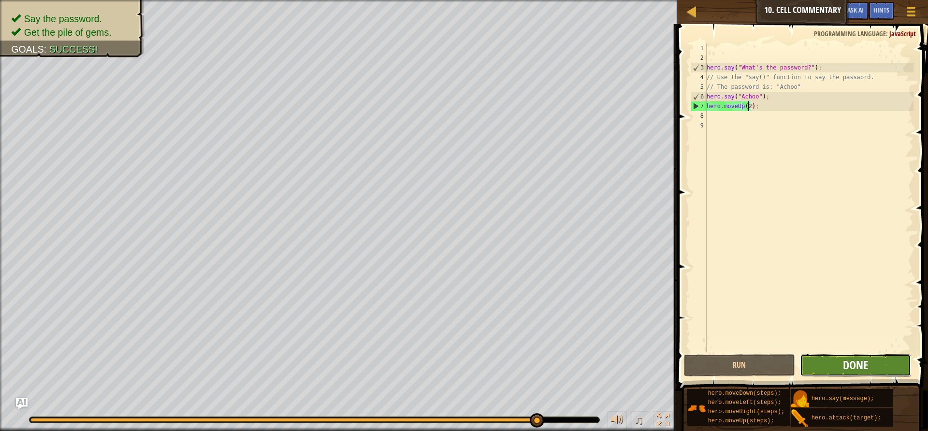
click at [849, 366] on span "Done" at bounding box center [855, 365] width 25 height 15
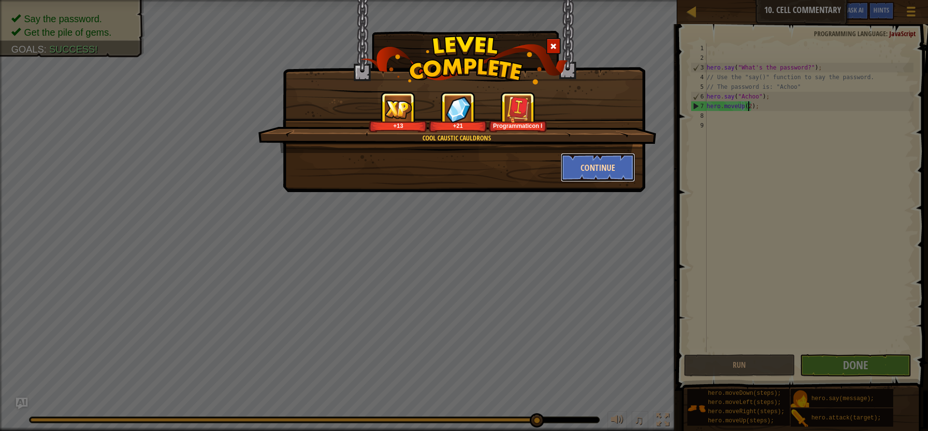
click at [616, 166] on button "Continue" at bounding box center [597, 167] width 75 height 29
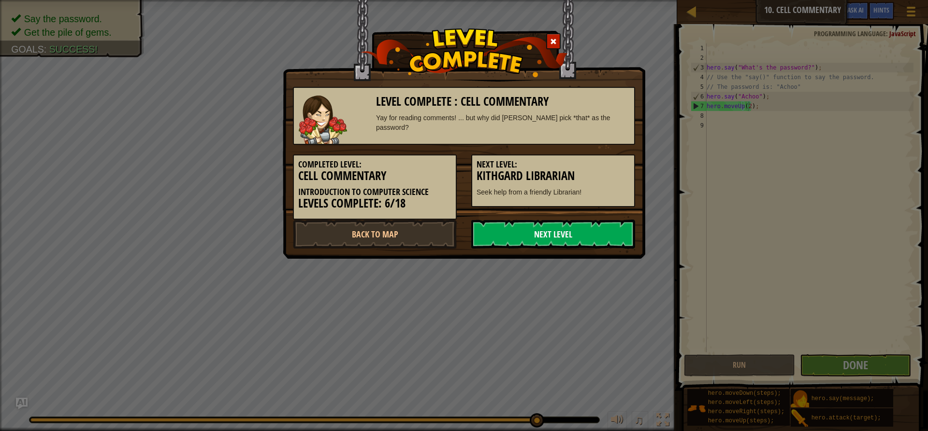
click at [564, 232] on link "Next Level" at bounding box center [553, 234] width 164 height 29
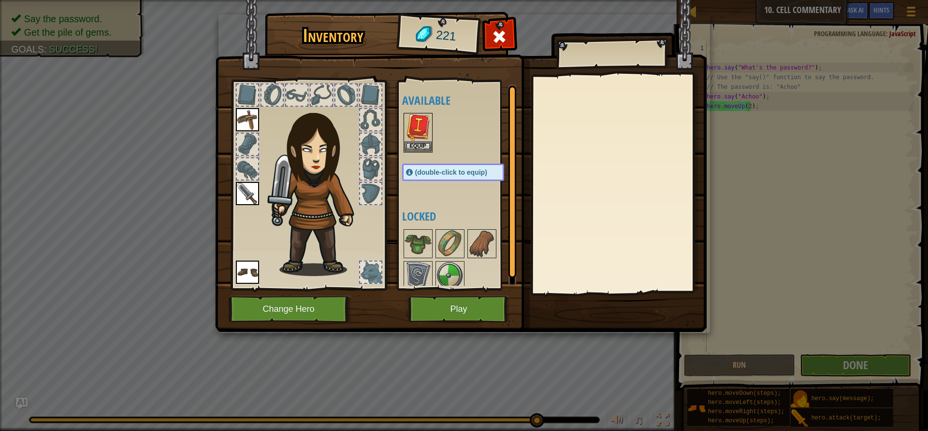
click at [435, 148] on div at bounding box center [462, 133] width 121 height 43
click at [428, 144] on button "Equip" at bounding box center [417, 146] width 27 height 10
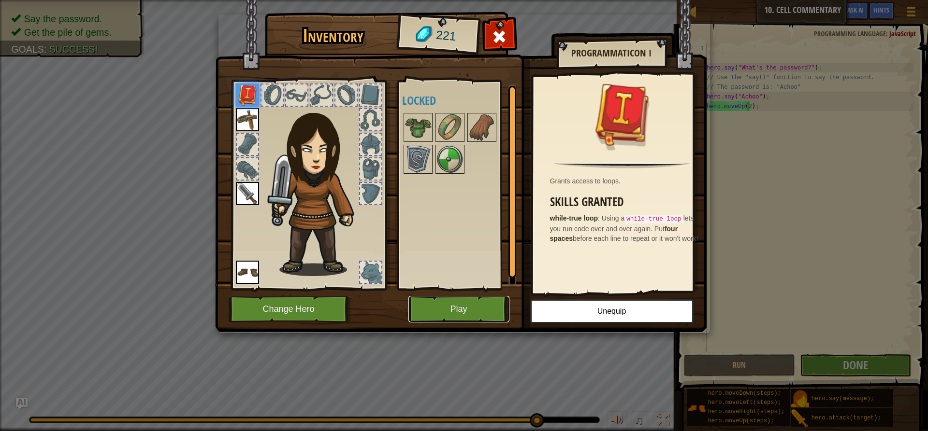
click at [475, 303] on button "Play" at bounding box center [458, 309] width 101 height 27
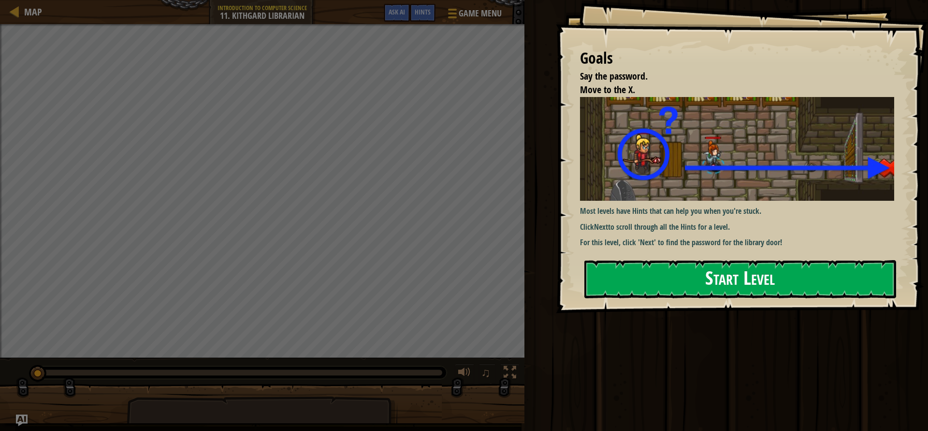
click at [696, 291] on button "Start Level" at bounding box center [740, 279] width 312 height 38
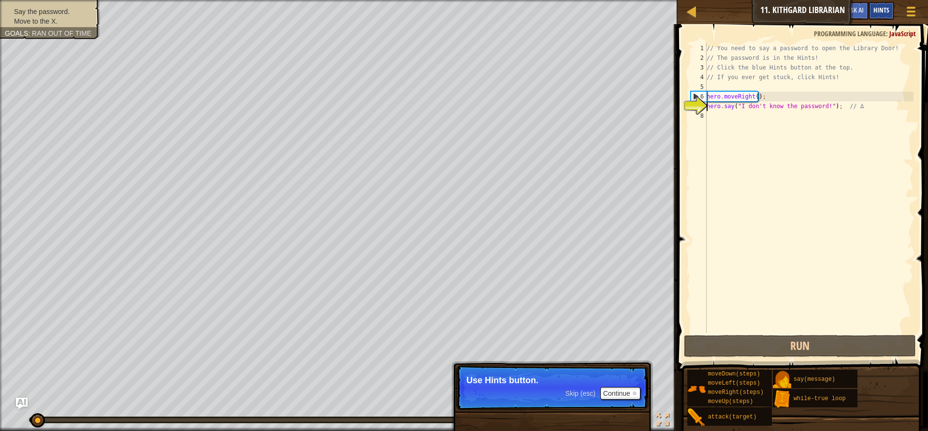
click at [874, 11] on span "Hints" at bounding box center [881, 9] width 16 height 9
